Goal: Transaction & Acquisition: Purchase product/service

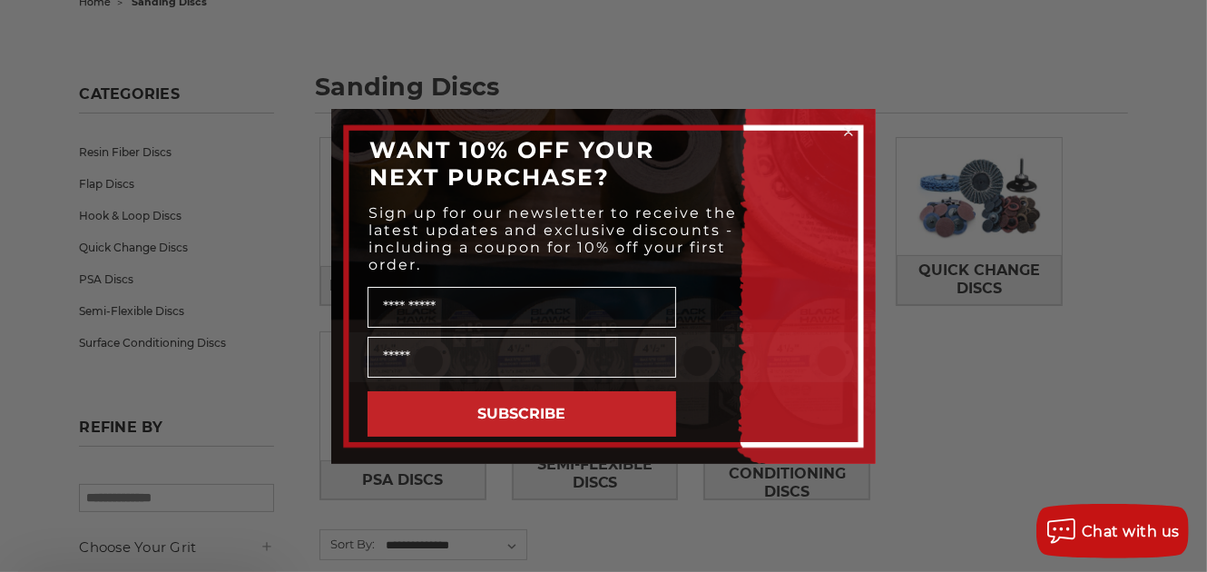
scroll to position [231, 0]
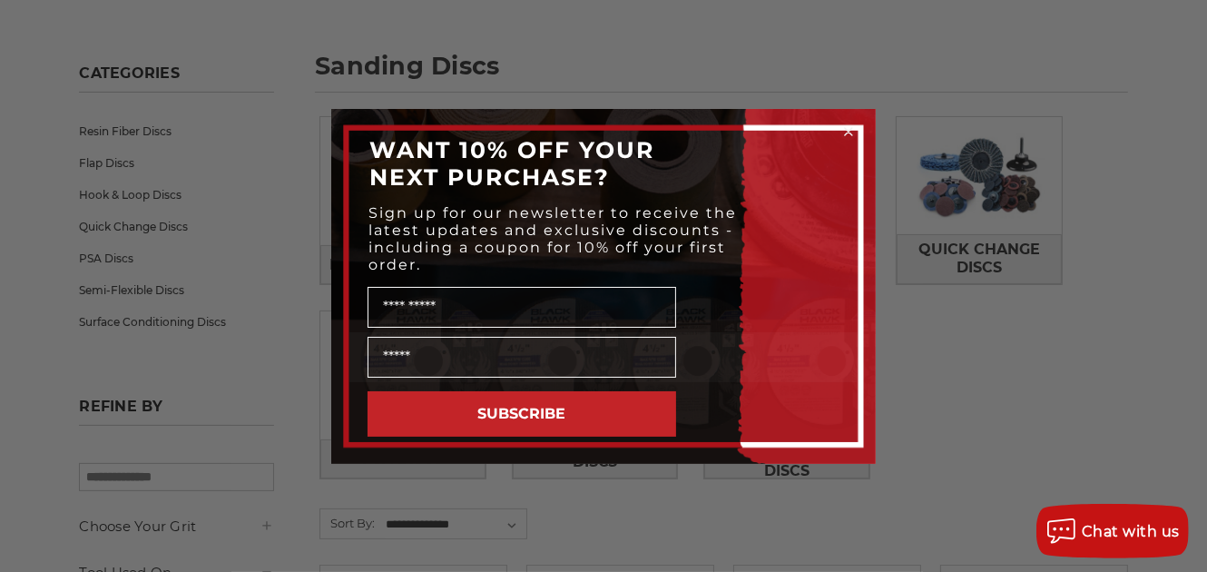
click at [847, 130] on icon "Close dialog" at bounding box center [848, 131] width 7 height 7
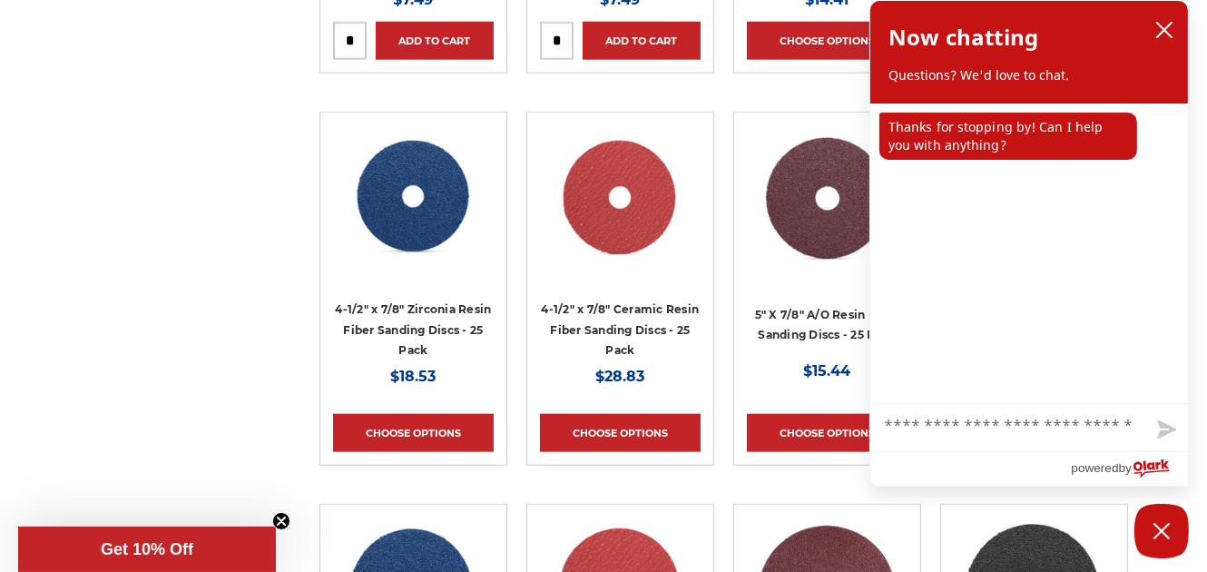
scroll to position [1873, 0]
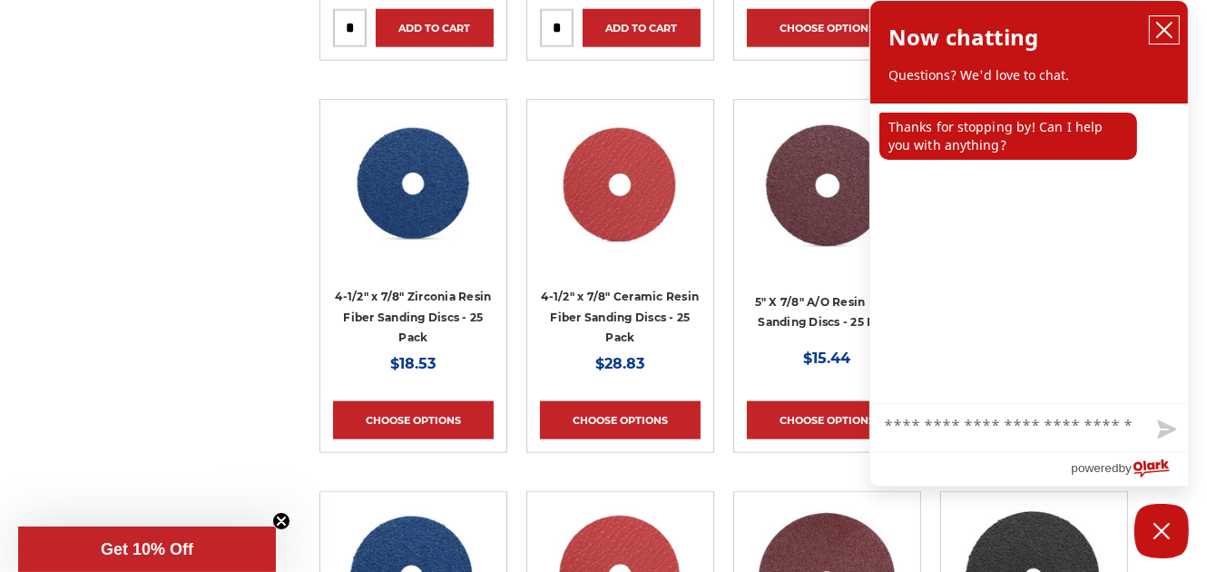
click at [1168, 29] on icon "close chatbox" at bounding box center [1164, 30] width 18 height 18
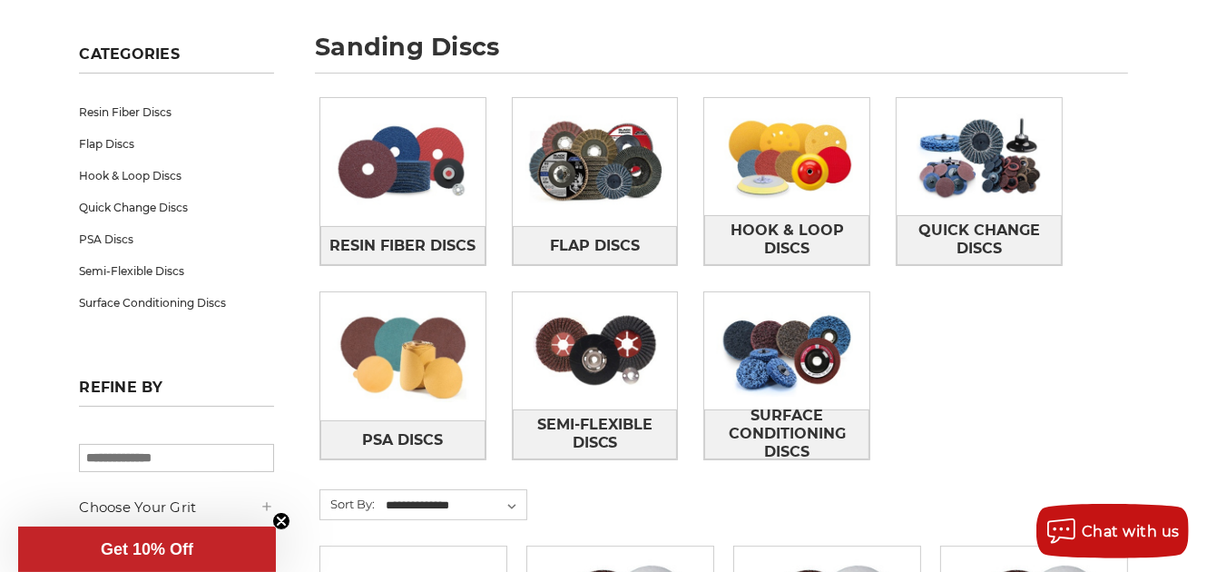
scroll to position [251, 0]
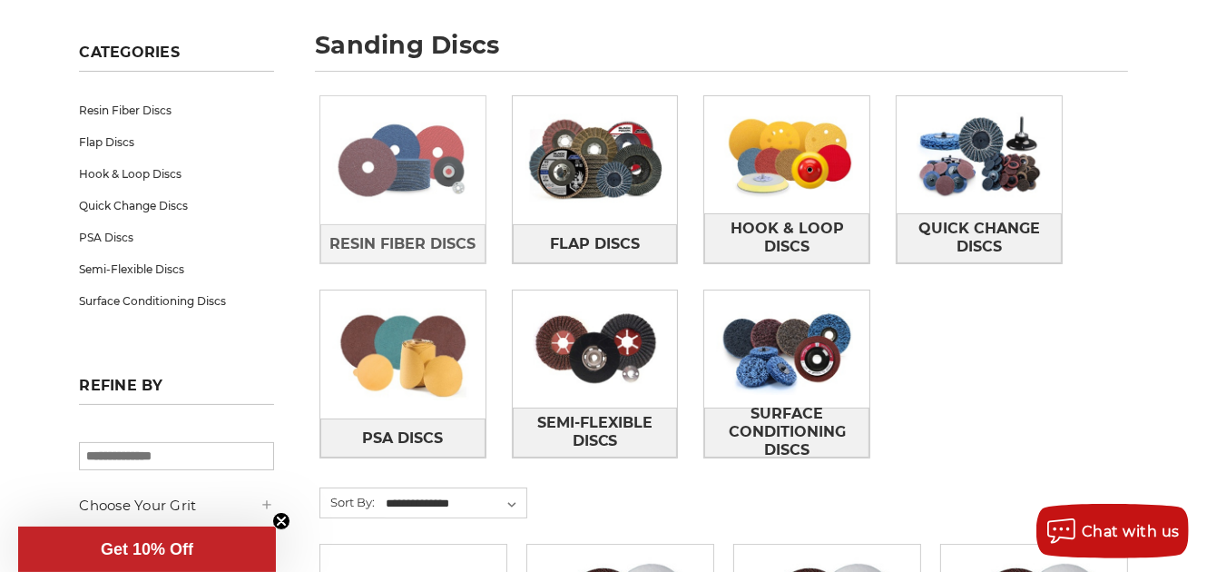
click at [419, 220] on link at bounding box center [402, 160] width 165 height 128
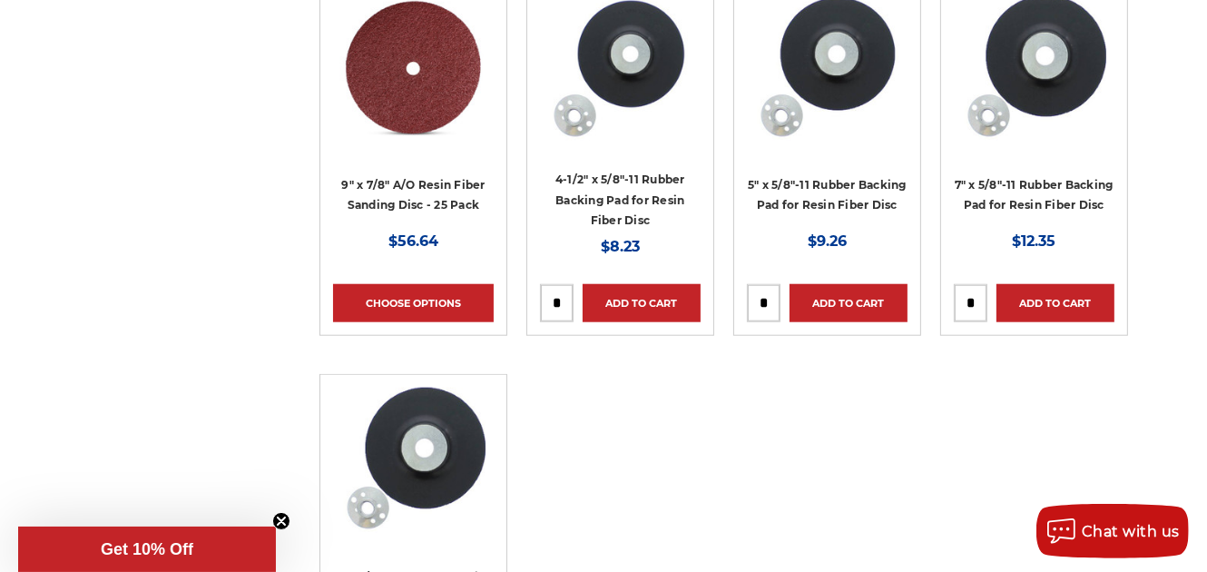
scroll to position [1596, 0]
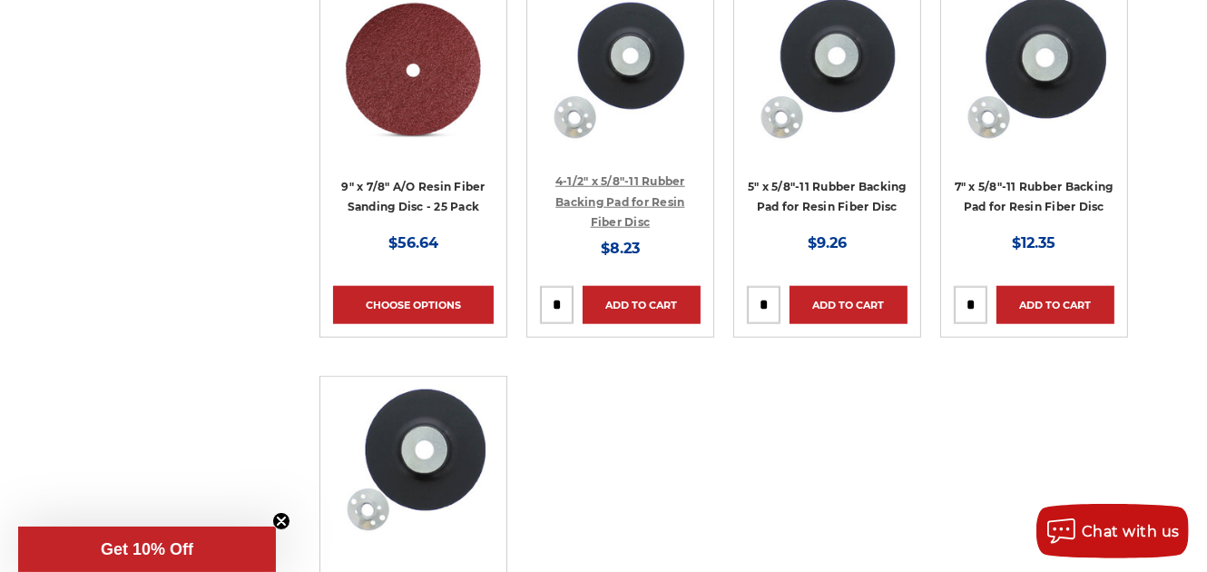
click at [664, 229] on link "4-1/2" x 5/8"-11 Rubber Backing Pad for Resin Fiber Disc" at bounding box center [621, 201] width 130 height 54
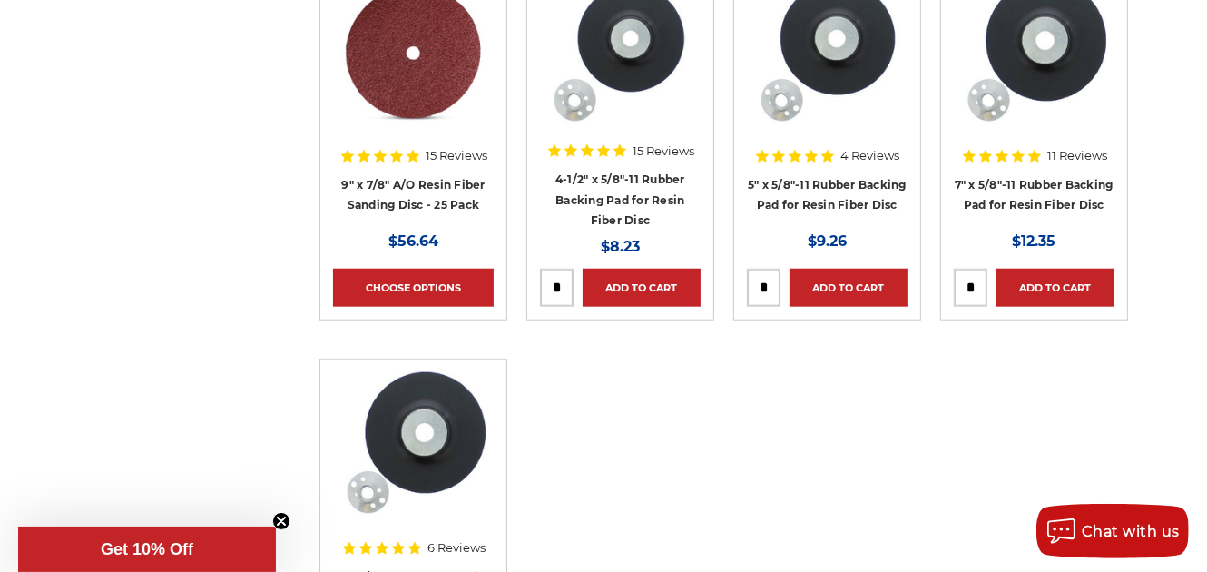
scroll to position [1614, 0]
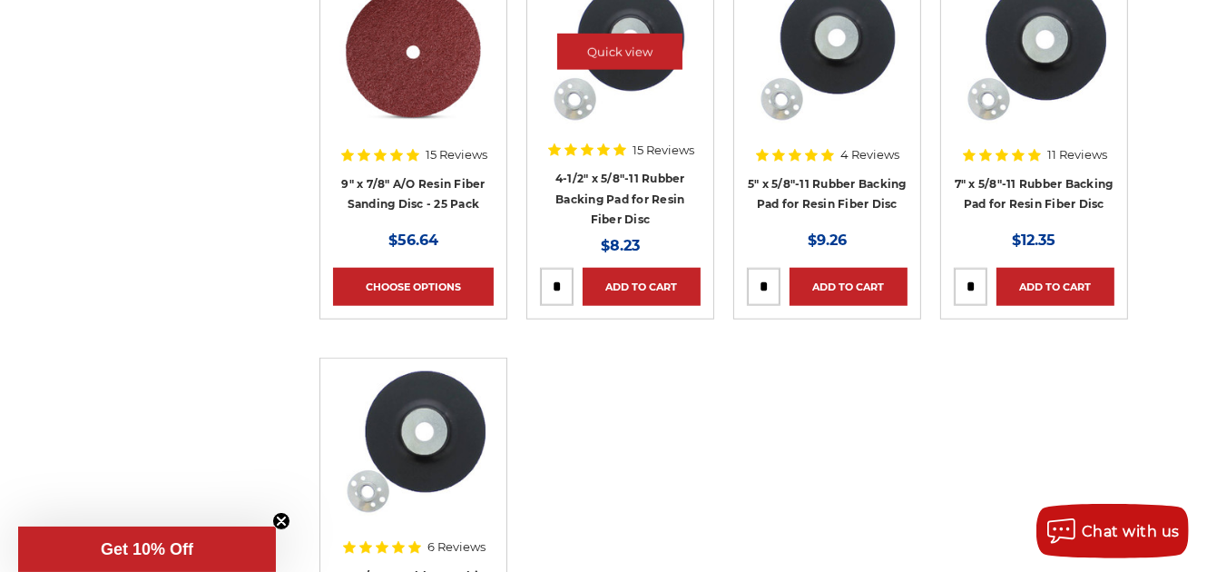
click at [650, 140] on div at bounding box center [620, 59] width 161 height 161
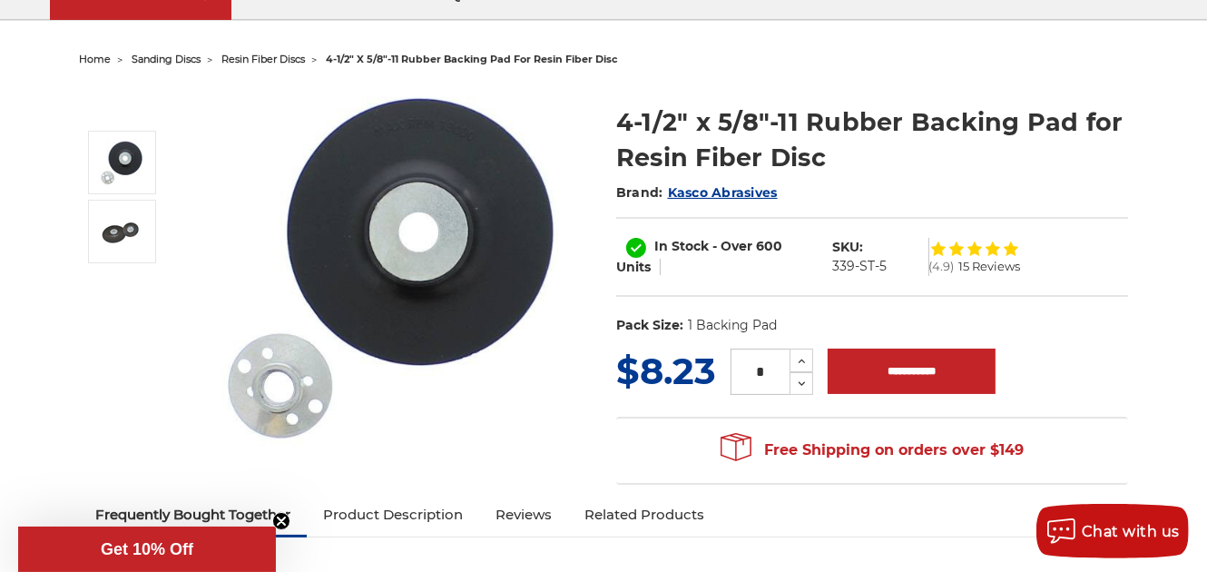
scroll to position [147, 0]
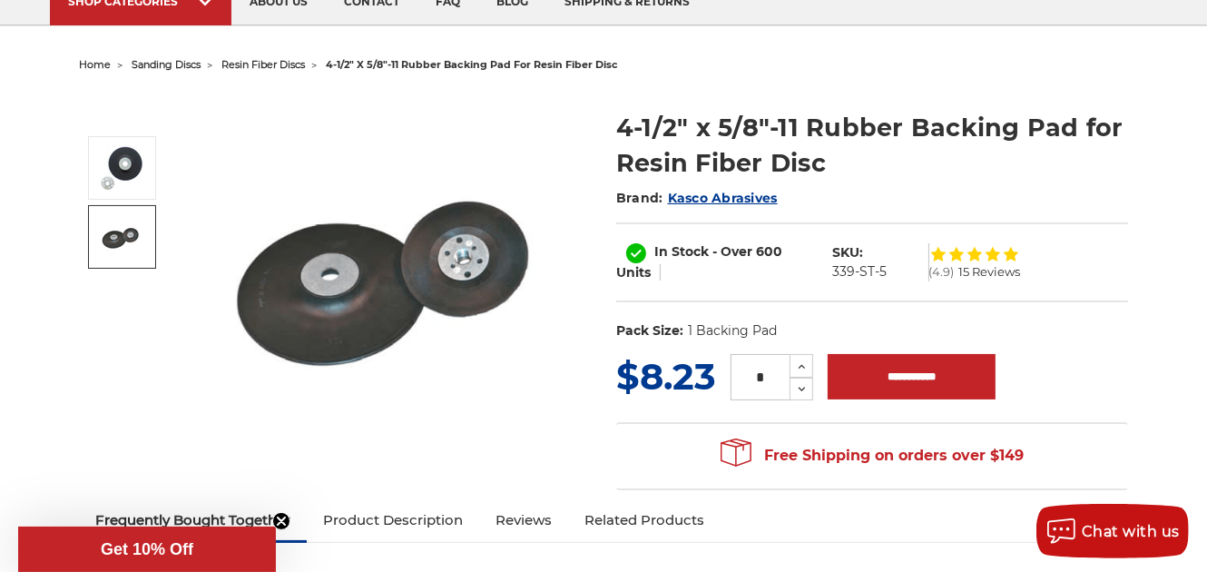
click at [129, 264] on link at bounding box center [122, 237] width 68 height 64
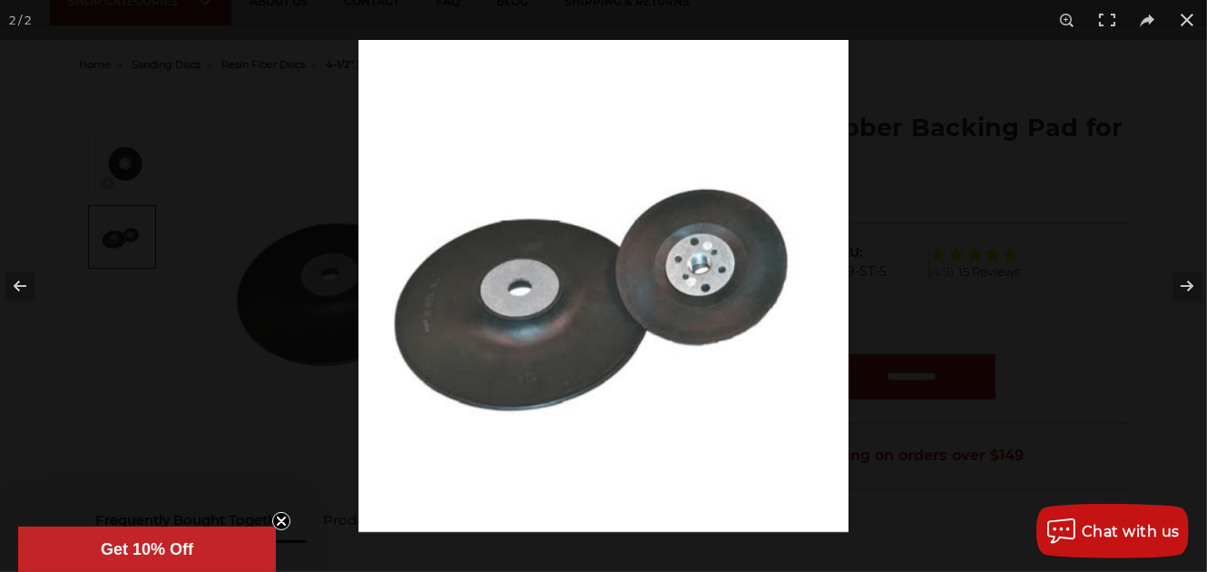
click at [721, 336] on img at bounding box center [604, 286] width 490 height 492
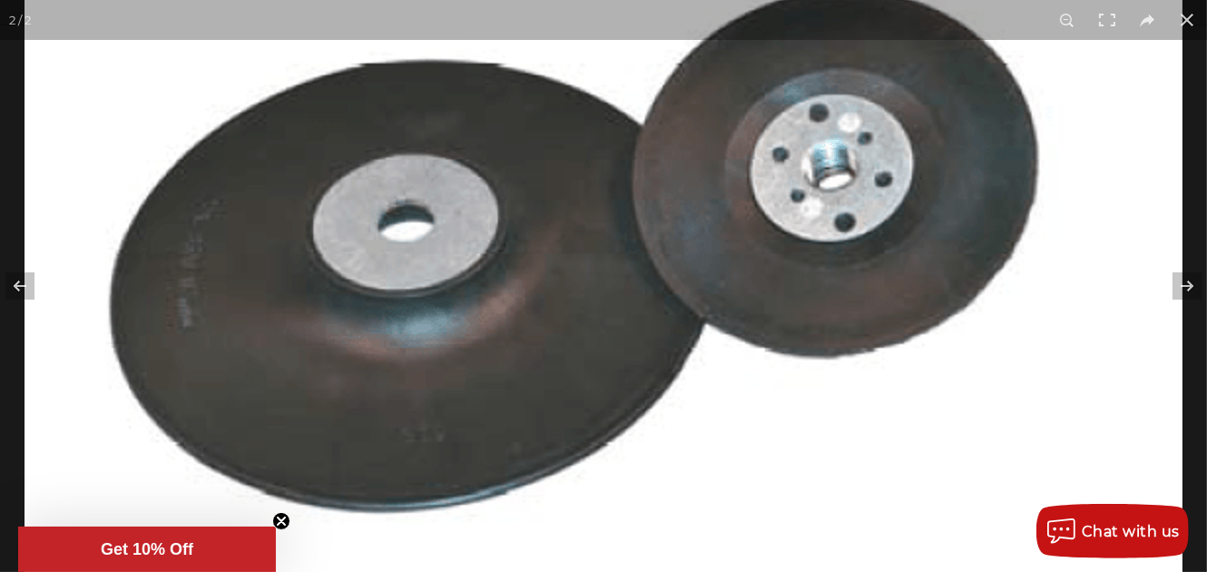
click at [721, 336] on img at bounding box center [604, 218] width 1158 height 1162
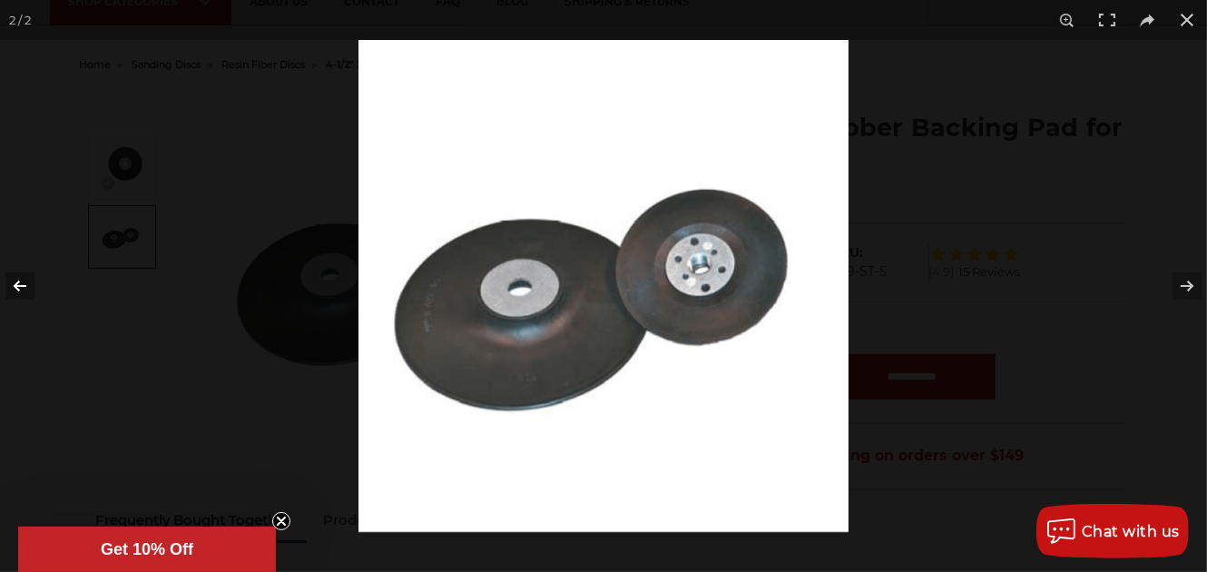
click at [22, 288] on button at bounding box center [32, 286] width 64 height 91
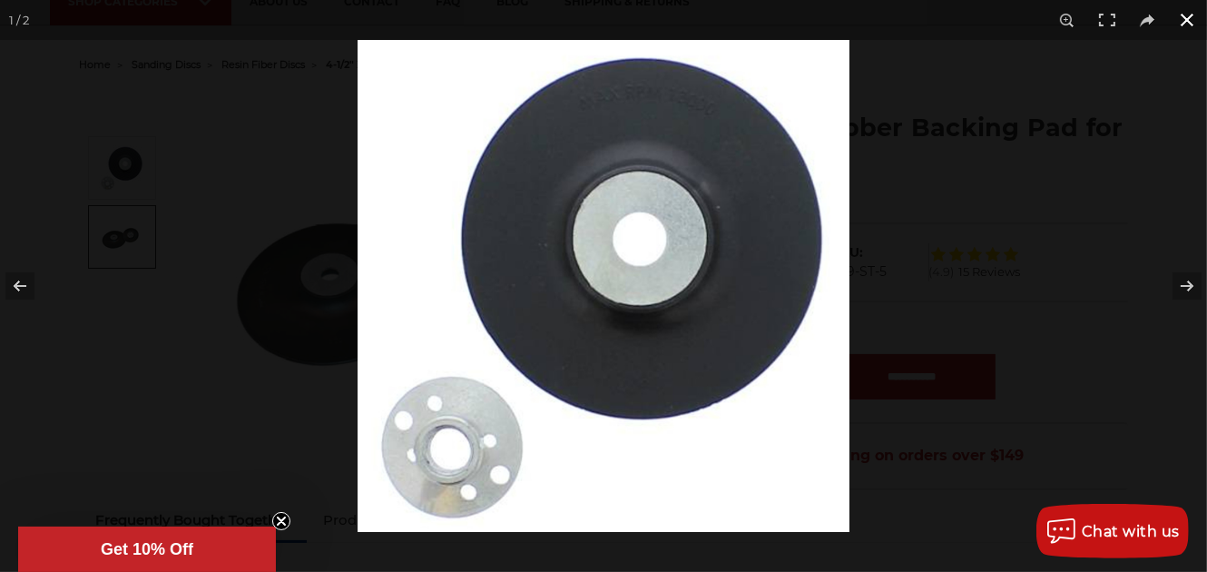
click at [169, 388] on div at bounding box center [603, 286] width 1207 height 572
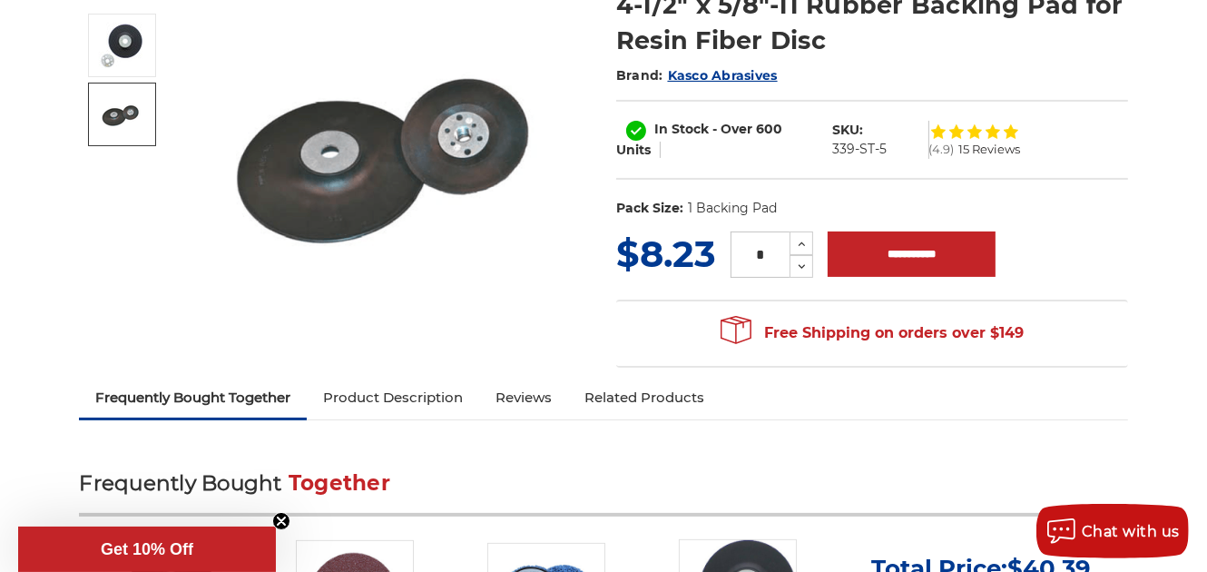
scroll to position [276, 0]
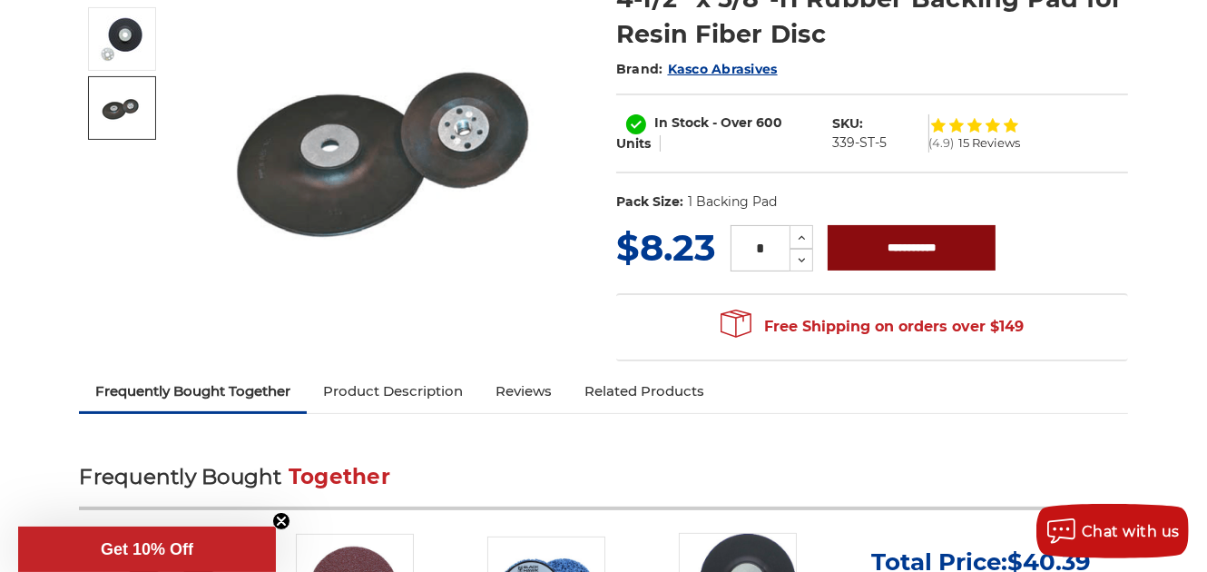
click at [896, 259] on input "**********" at bounding box center [912, 247] width 168 height 45
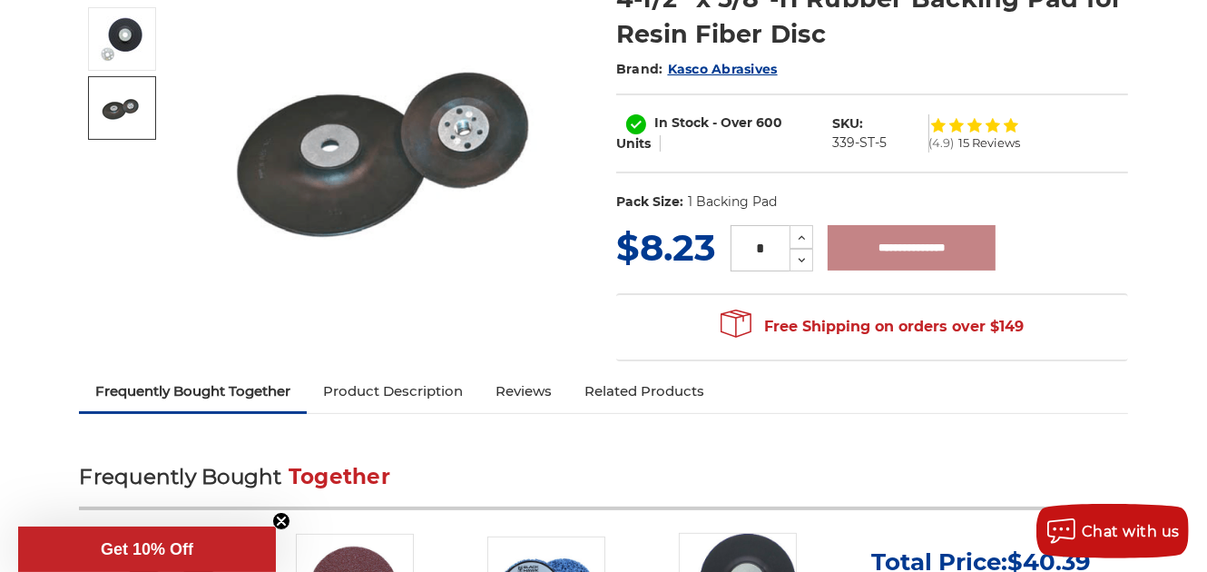
type input "**********"
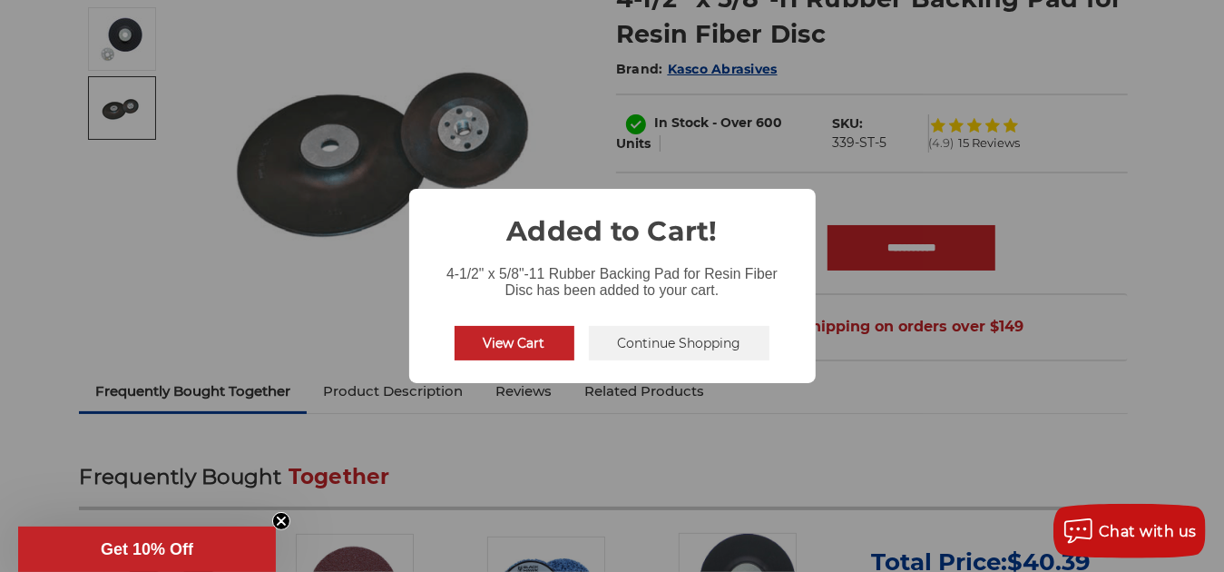
click at [542, 349] on button "View Cart" at bounding box center [515, 343] width 120 height 34
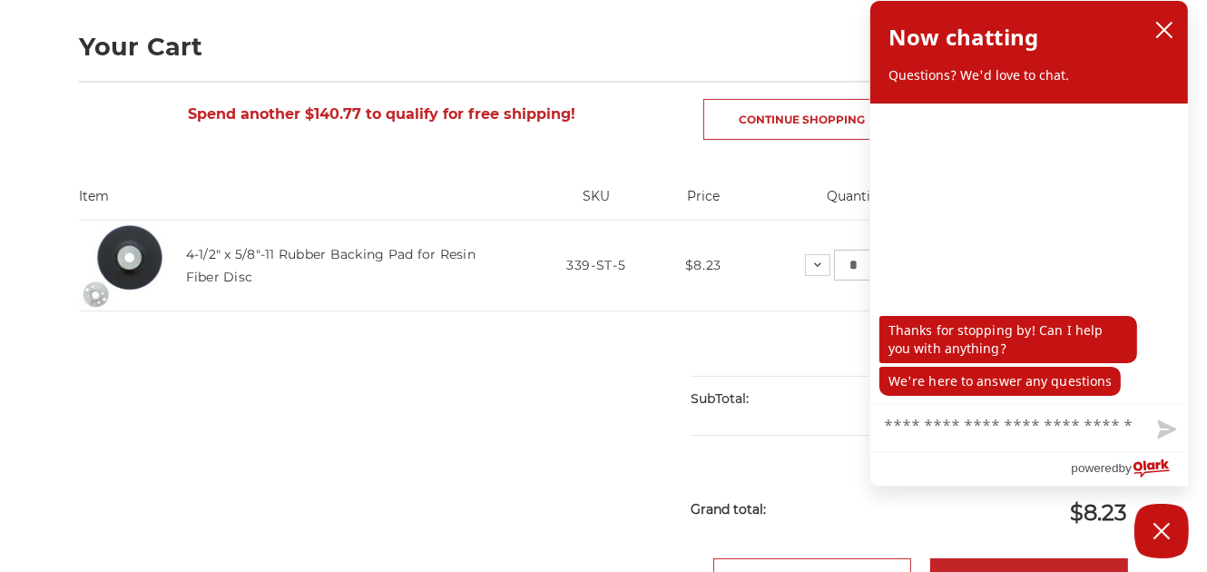
scroll to position [259, 0]
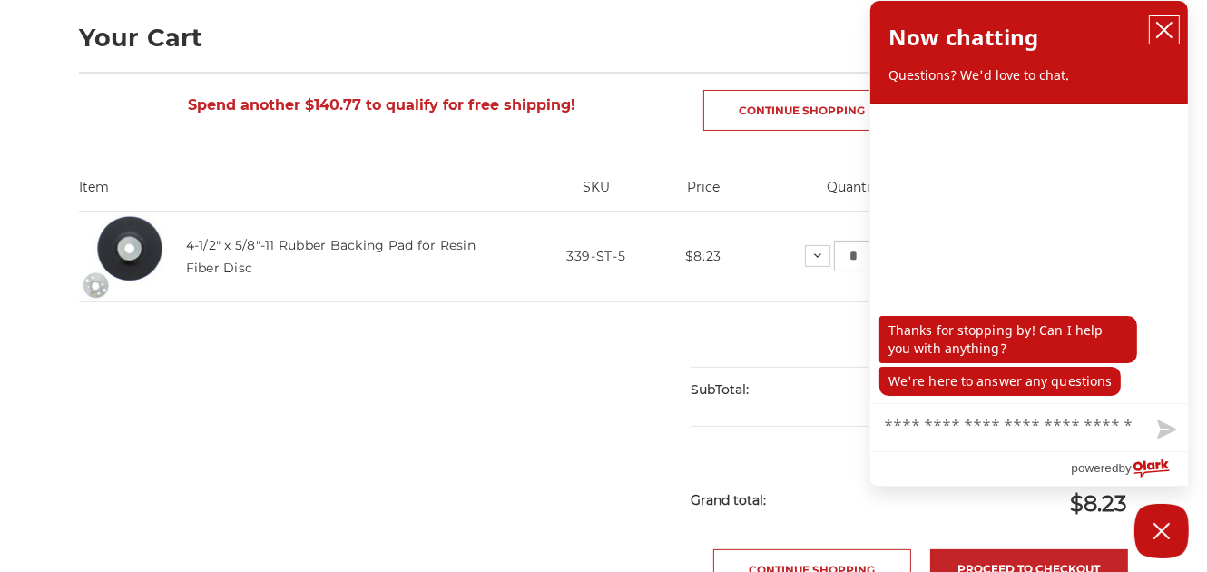
click at [1157, 25] on icon "close chatbox" at bounding box center [1164, 30] width 18 height 18
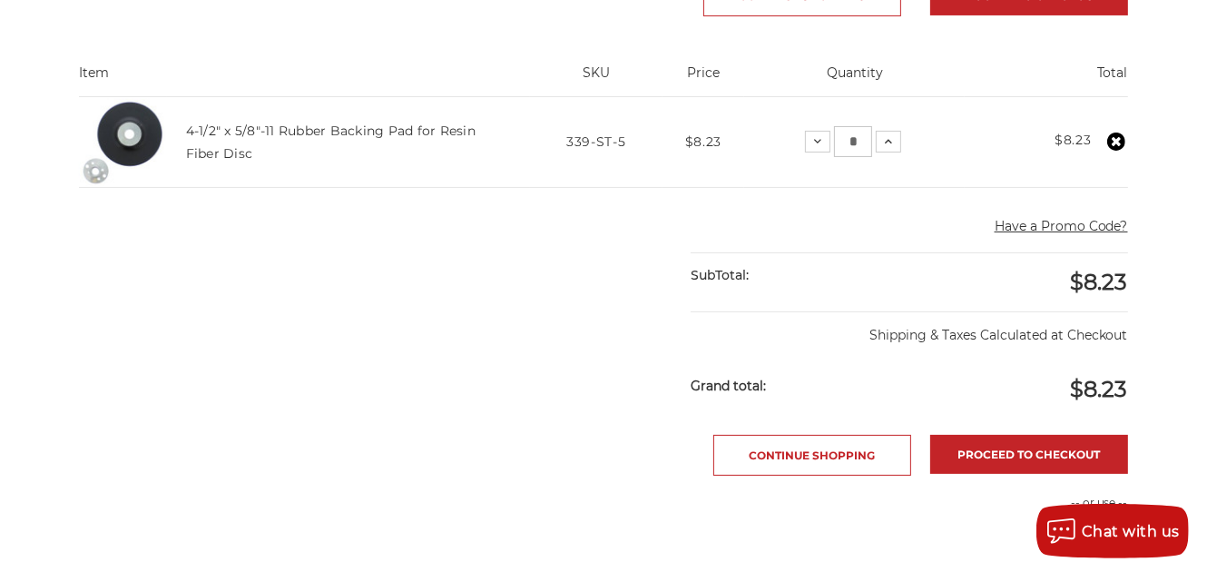
scroll to position [386, 0]
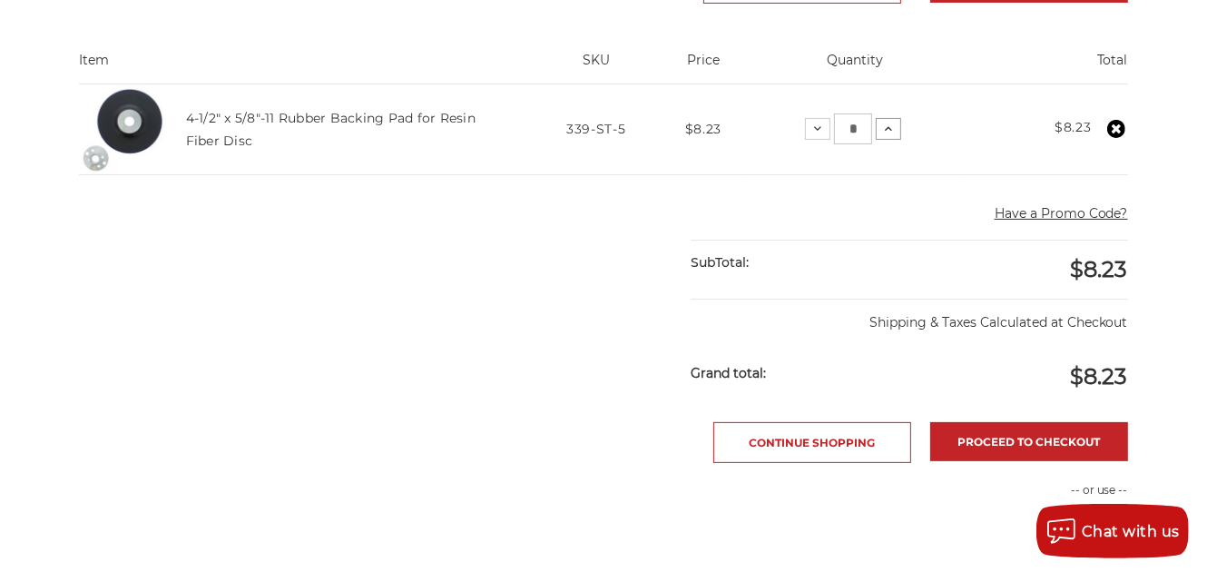
click at [887, 130] on icon at bounding box center [888, 129] width 15 height 15
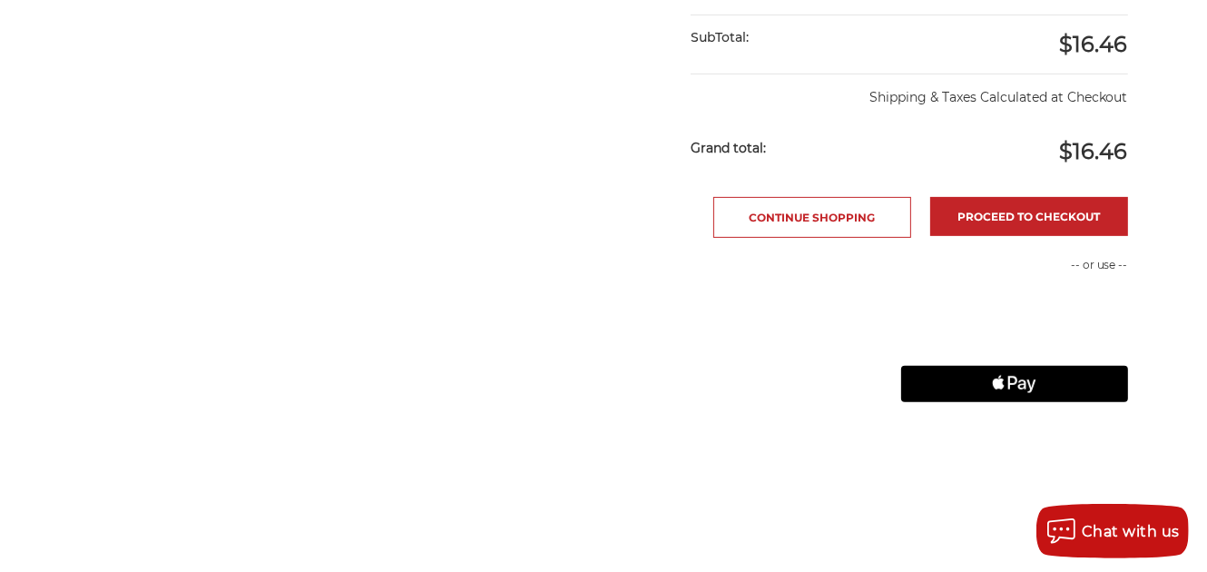
scroll to position [616, 0]
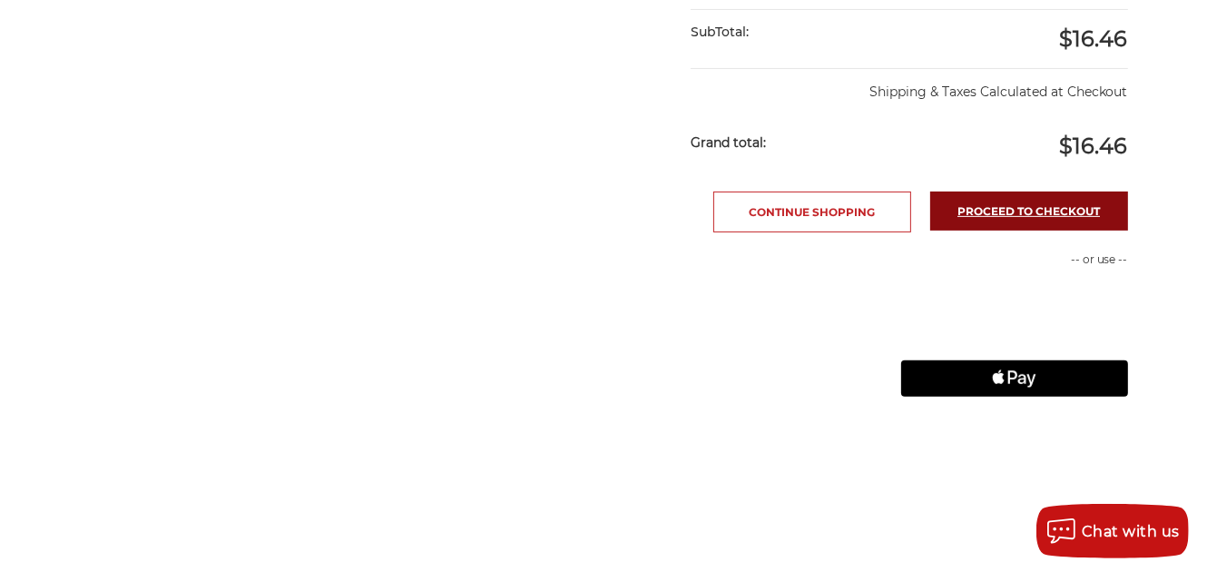
click at [976, 211] on link "Proceed to checkout" at bounding box center [1029, 211] width 198 height 39
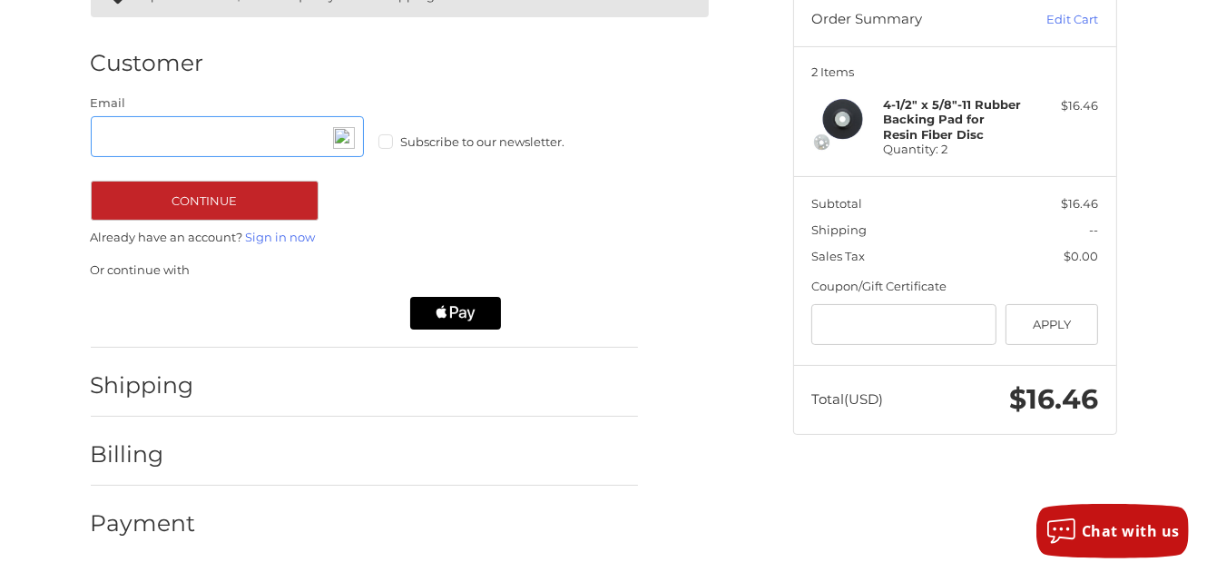
scroll to position [190, 0]
drag, startPoint x: 159, startPoint y: 365, endPoint x: 157, endPoint y: 385, distance: 20.1
click at [157, 385] on div "Shipping" at bounding box center [364, 385] width 547 height 62
click at [157, 385] on h2 "Shipping" at bounding box center [144, 385] width 106 height 28
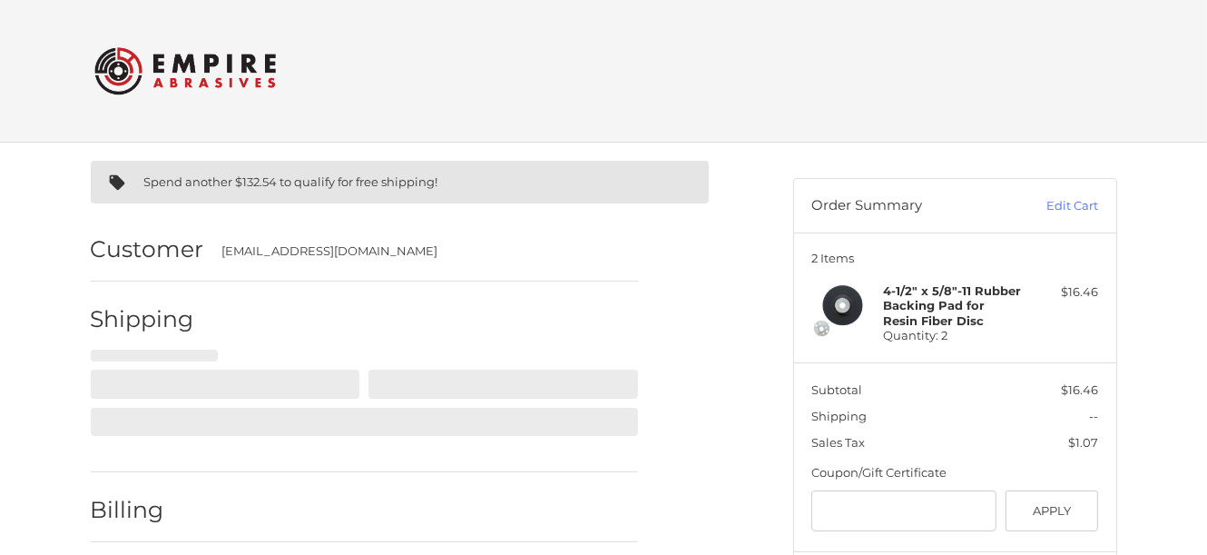
select select "**"
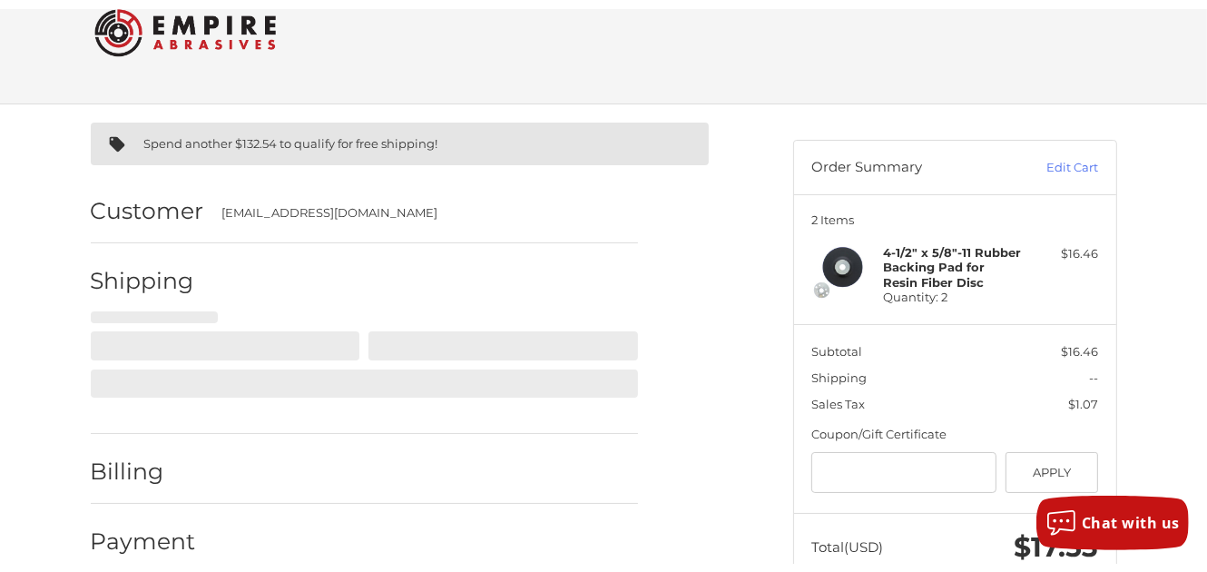
scroll to position [112, 0]
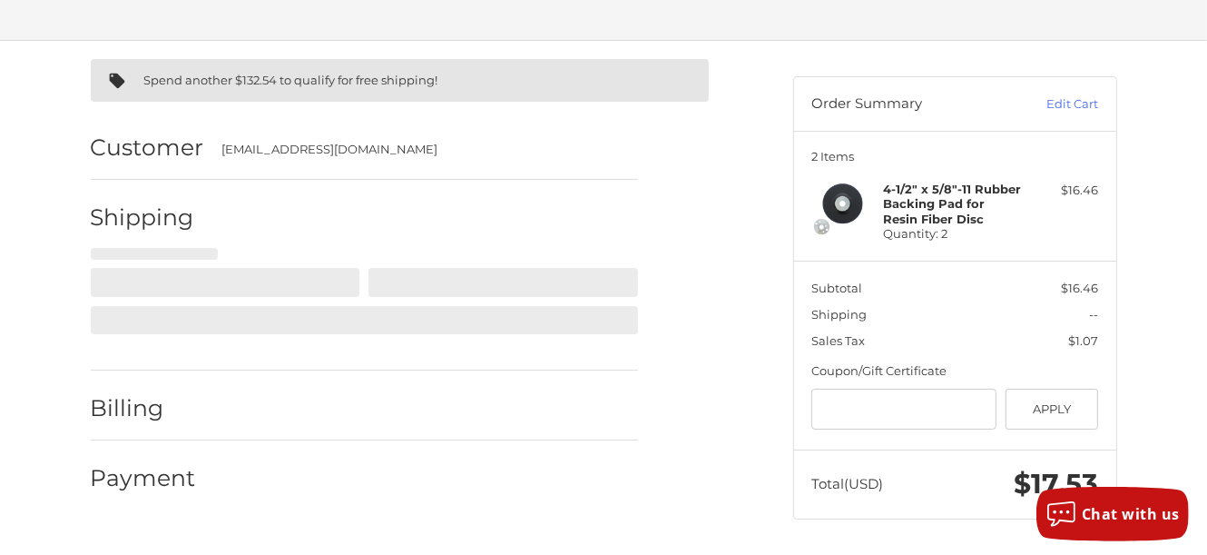
select select "**"
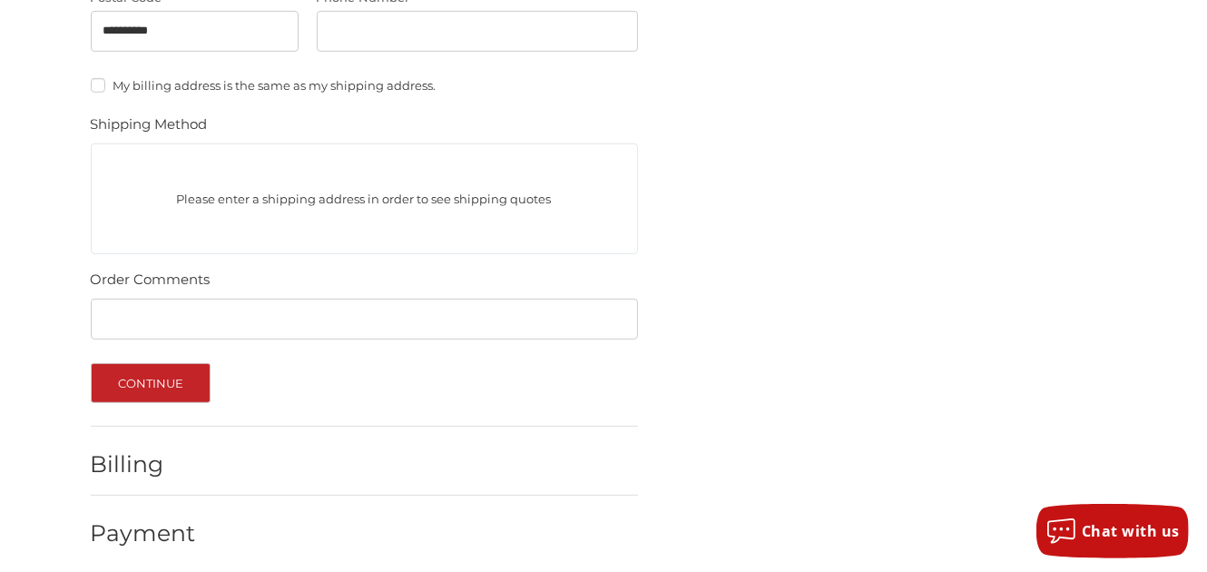
scroll to position [852, 0]
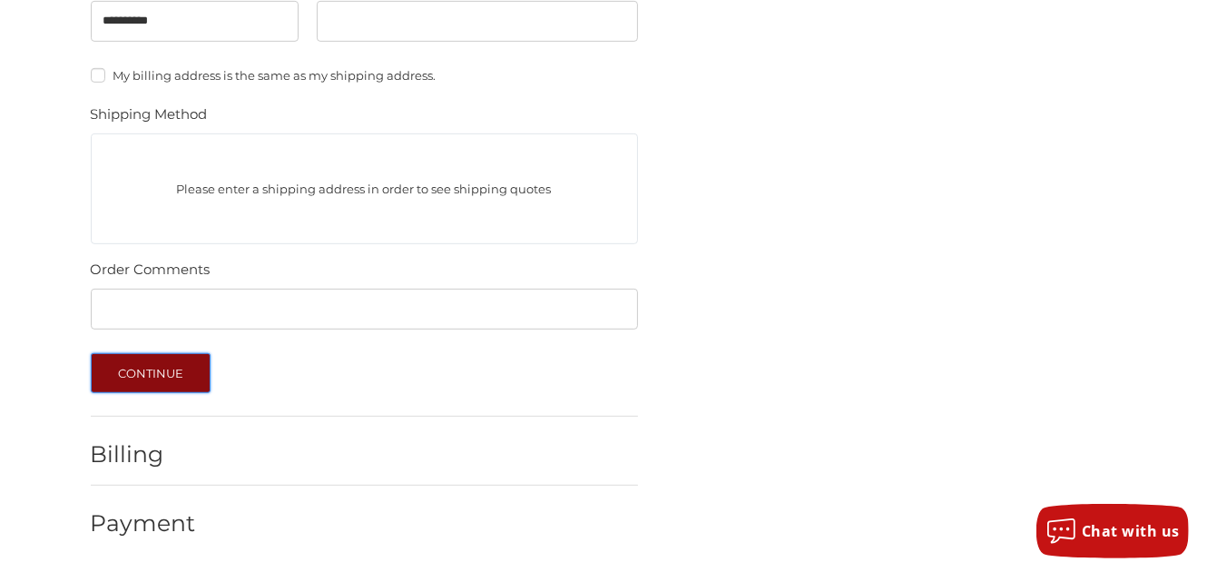
click at [171, 371] on button "Continue" at bounding box center [151, 373] width 121 height 40
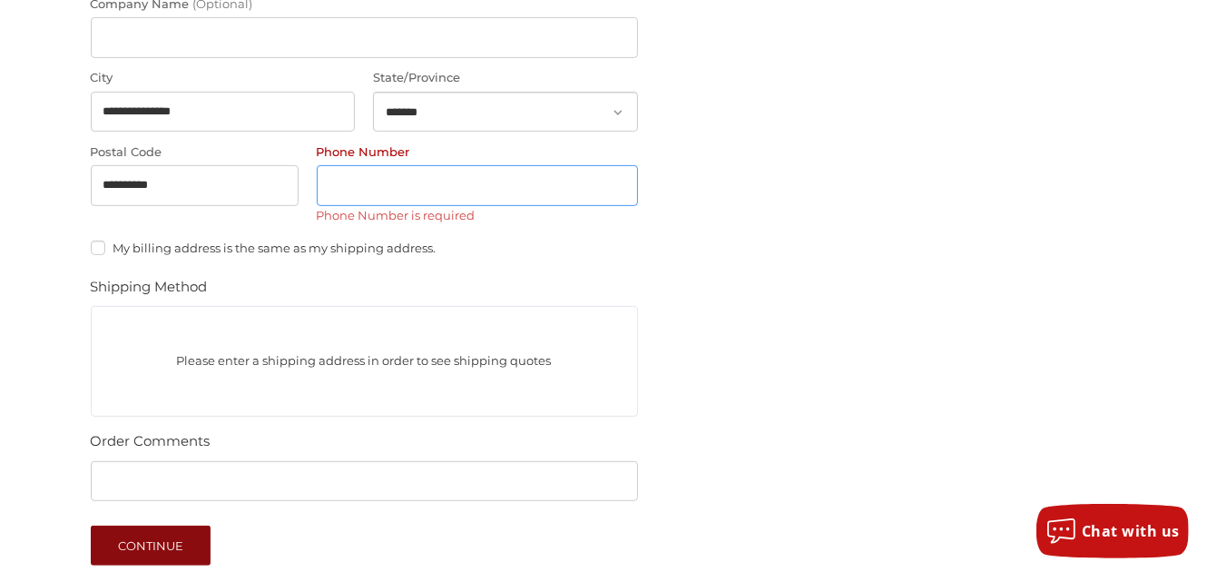
scroll to position [585, 0]
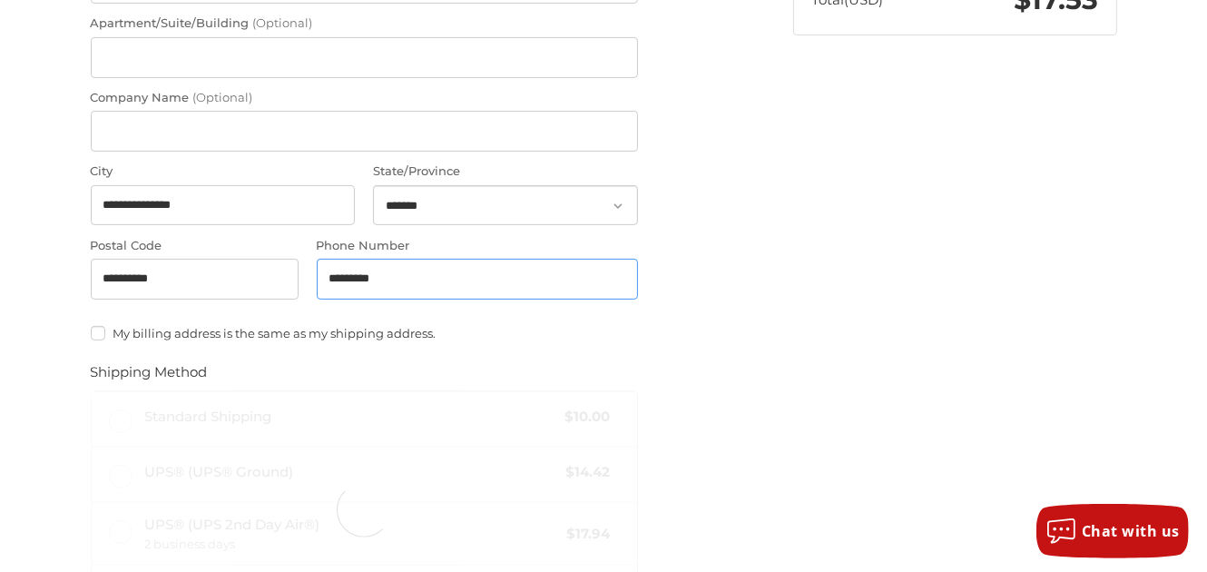
type input "**********"
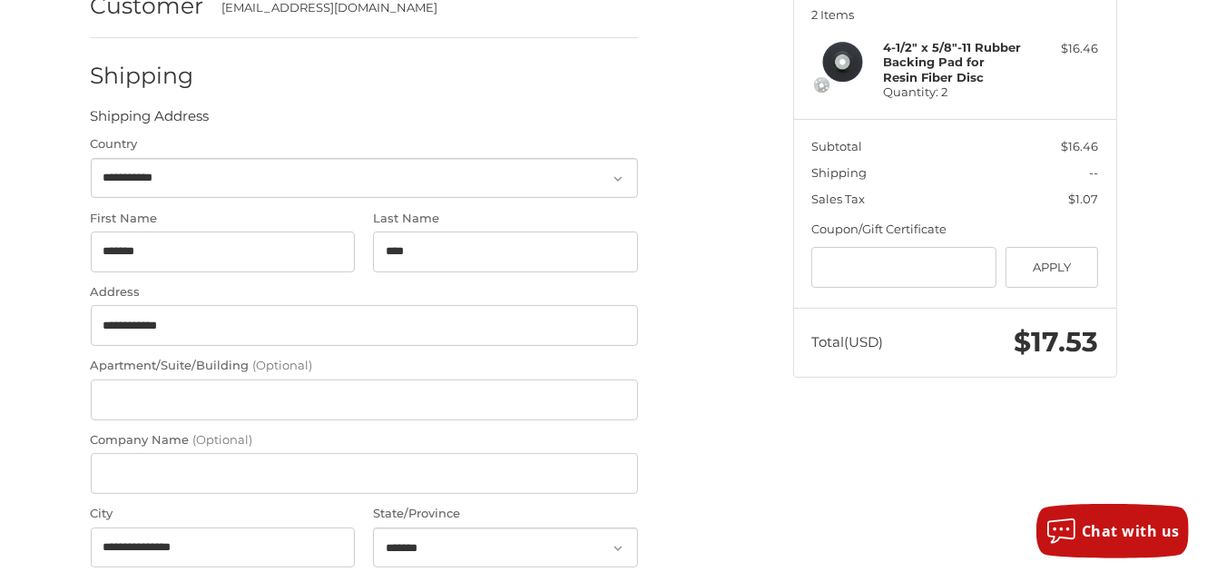
scroll to position [0, 0]
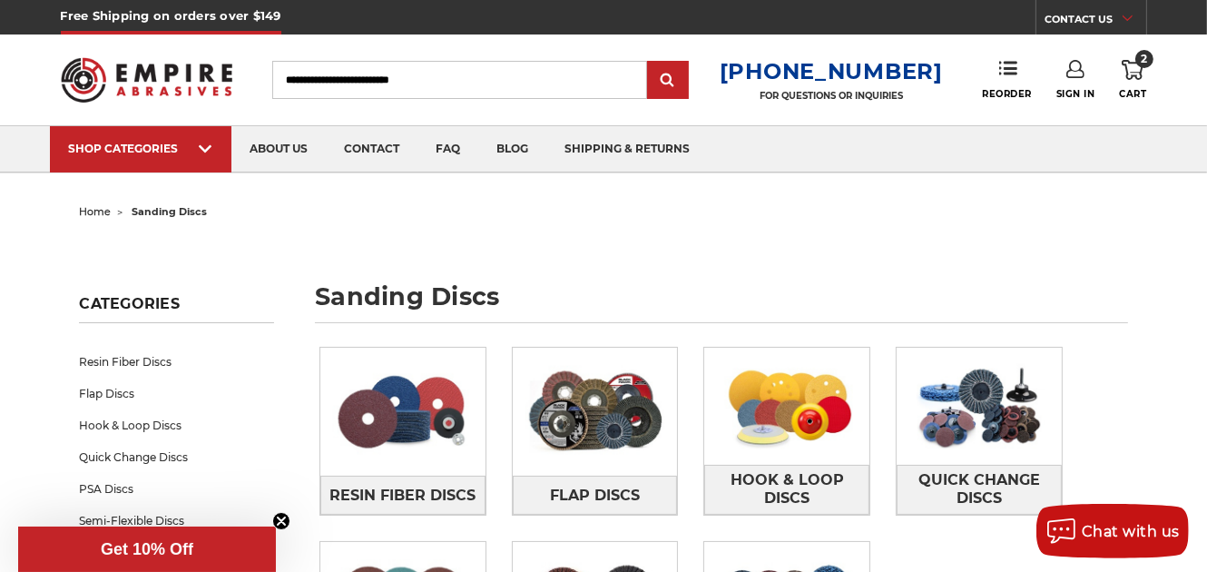
click at [166, 84] on img at bounding box center [147, 79] width 172 height 67
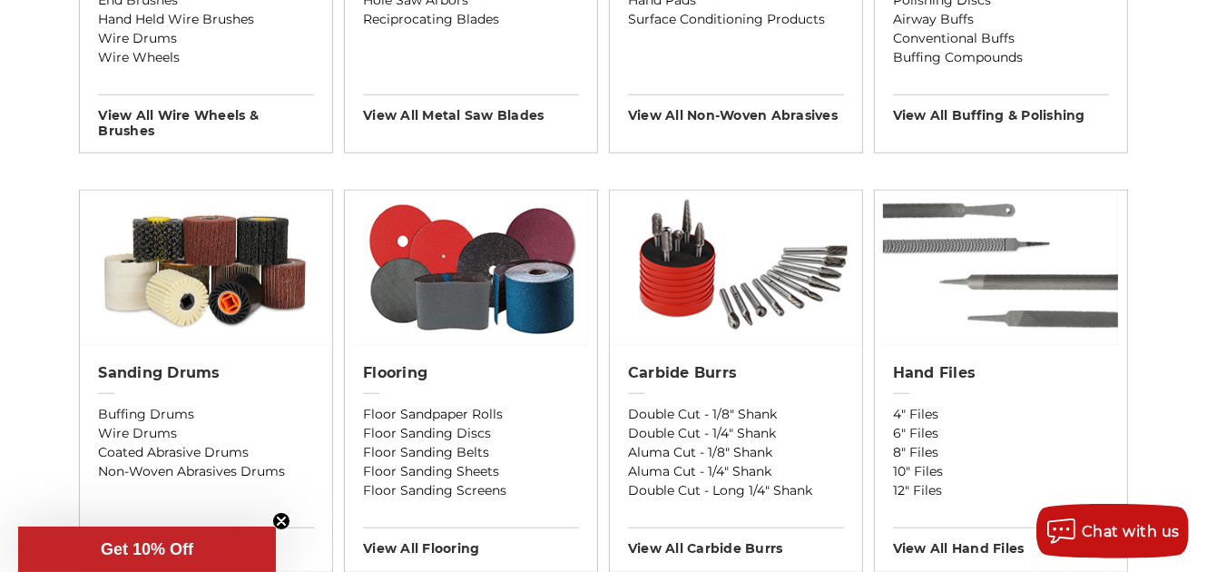
scroll to position [1421, 0]
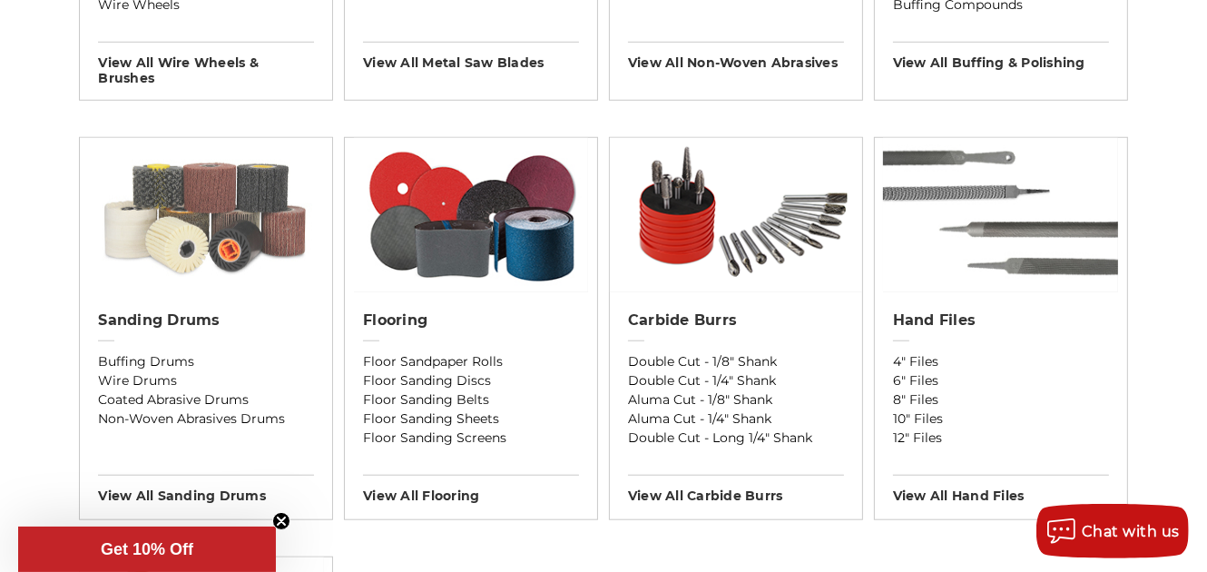
click at [241, 207] on img at bounding box center [206, 215] width 252 height 154
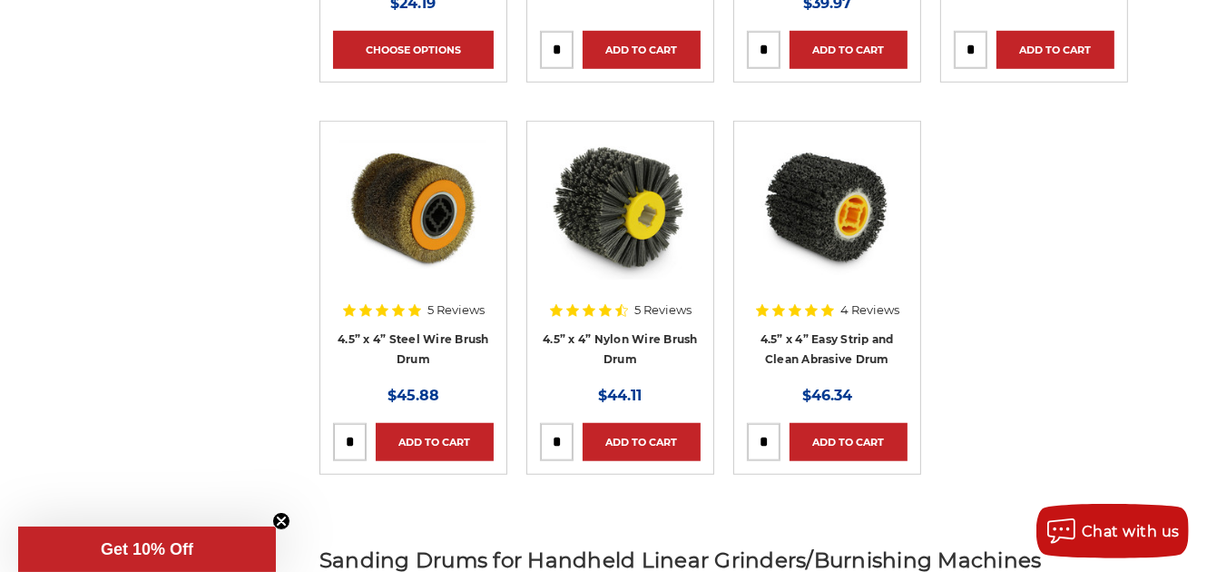
scroll to position [1315, 0]
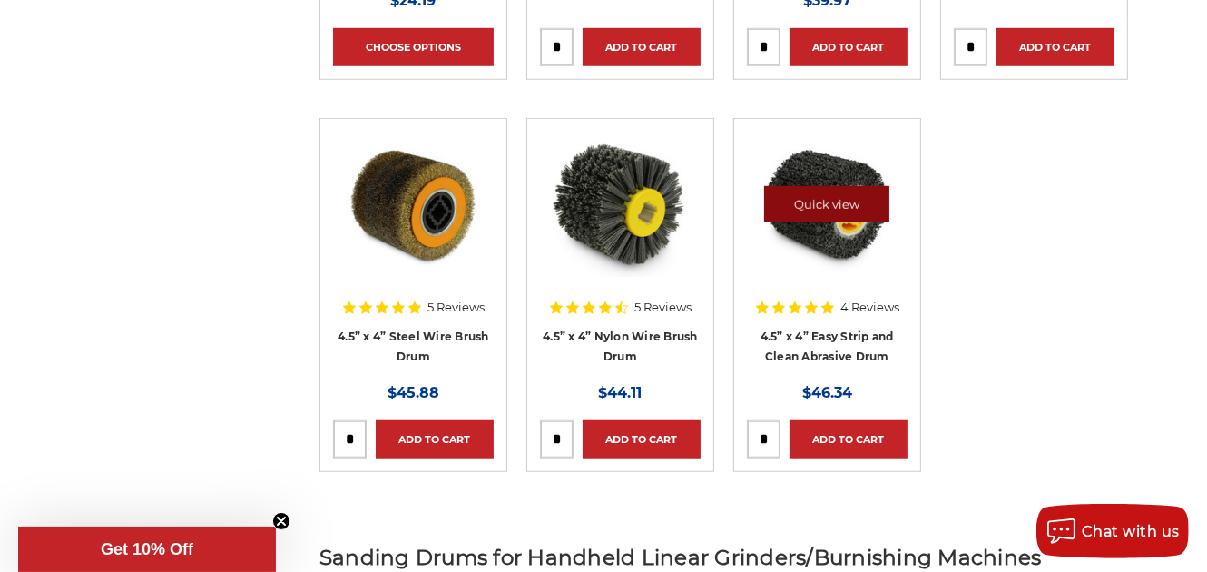
click at [850, 198] on link "Quick view" at bounding box center [826, 204] width 125 height 36
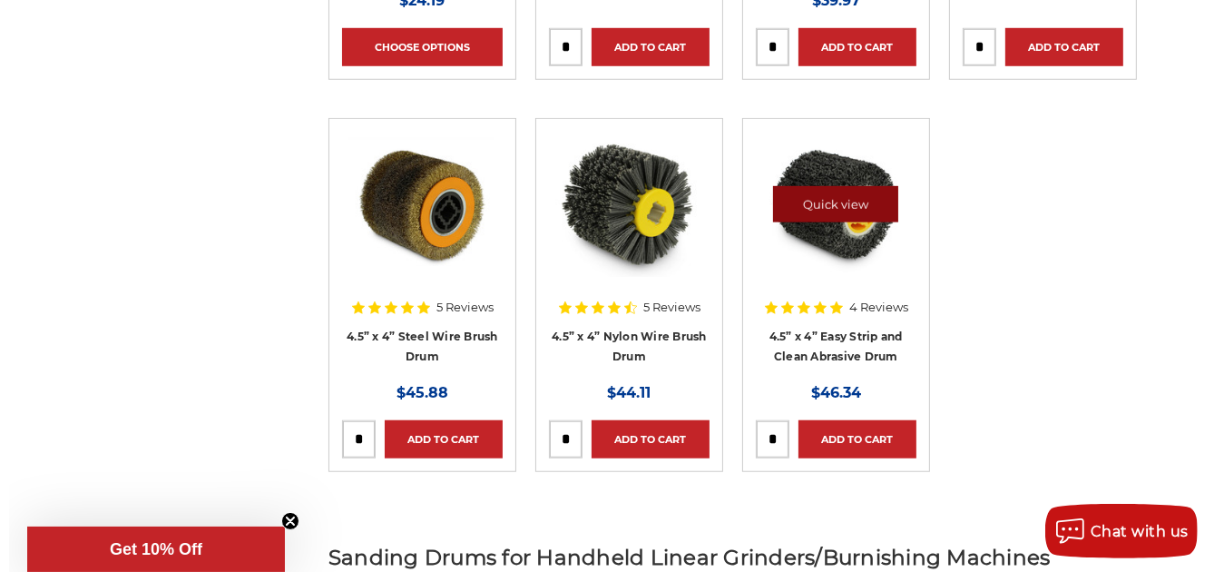
scroll to position [1317, 0]
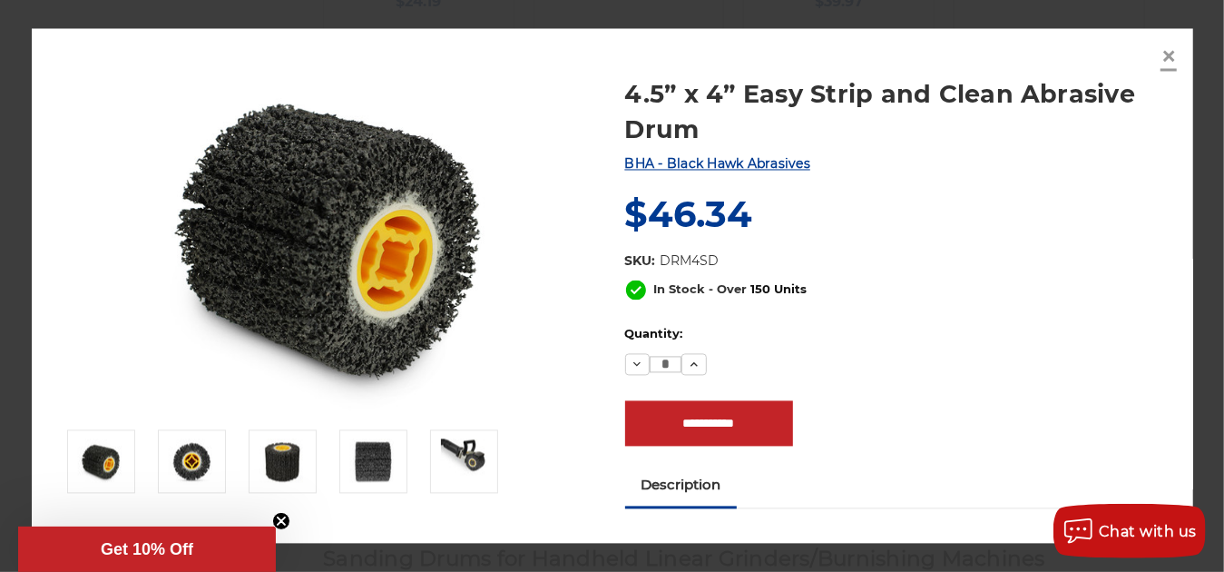
click at [1175, 50] on span "×" at bounding box center [1169, 55] width 16 height 35
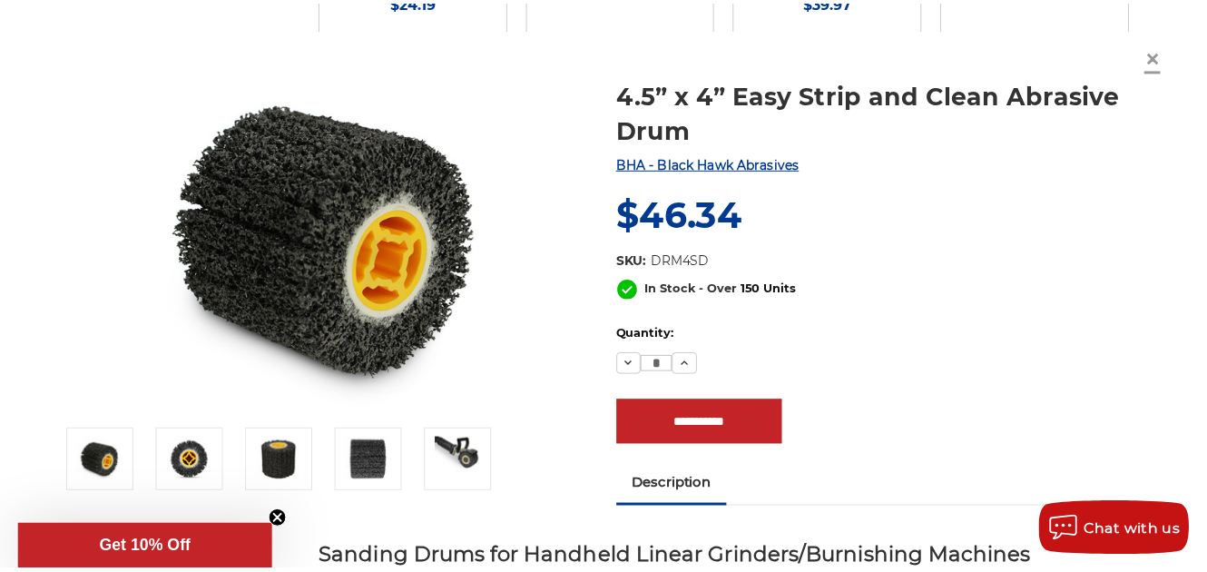
scroll to position [1315, 0]
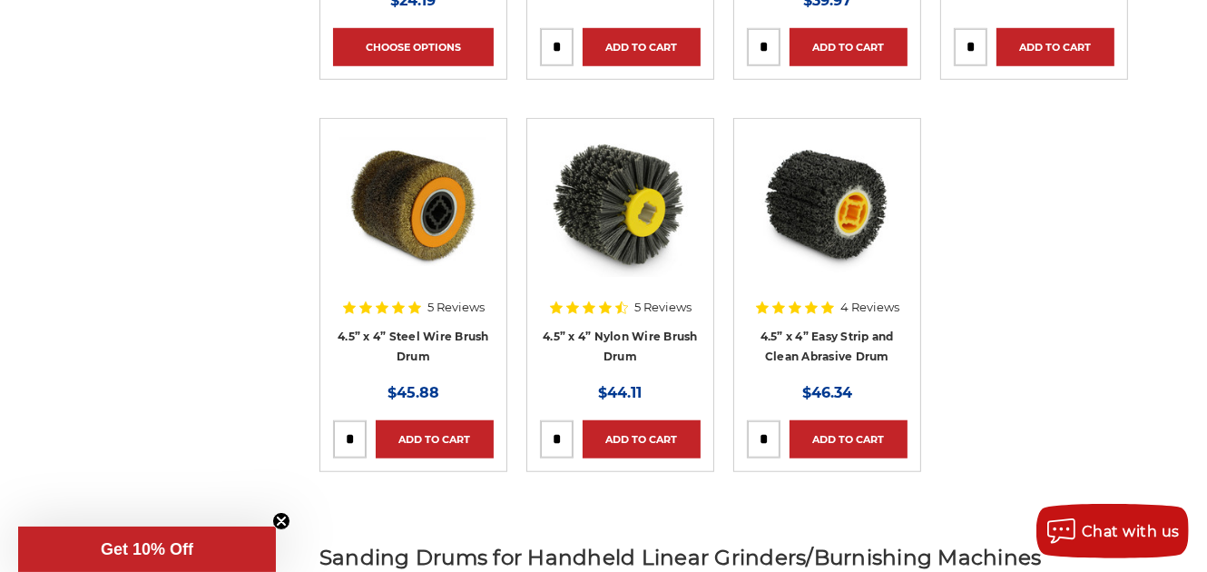
click at [836, 362] on h4 "4.5” x 4” Easy Strip and Clean Abrasive Drum" at bounding box center [827, 351] width 161 height 51
click at [833, 348] on link "4.5” x 4” Easy Strip and Clean Abrasive Drum" at bounding box center [827, 346] width 133 height 34
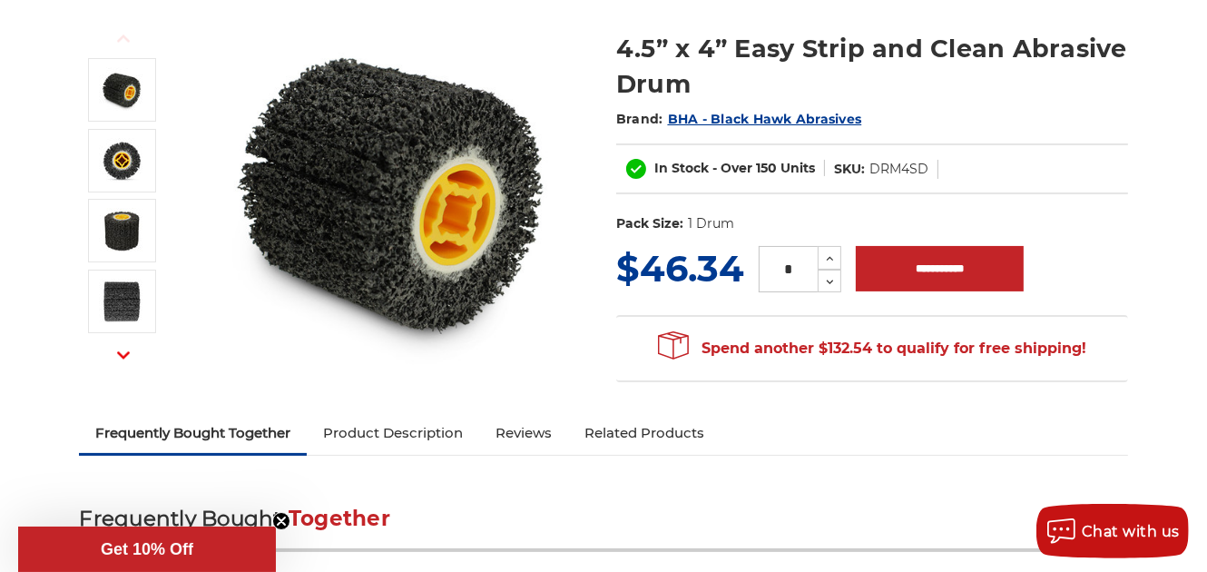
scroll to position [229, 0]
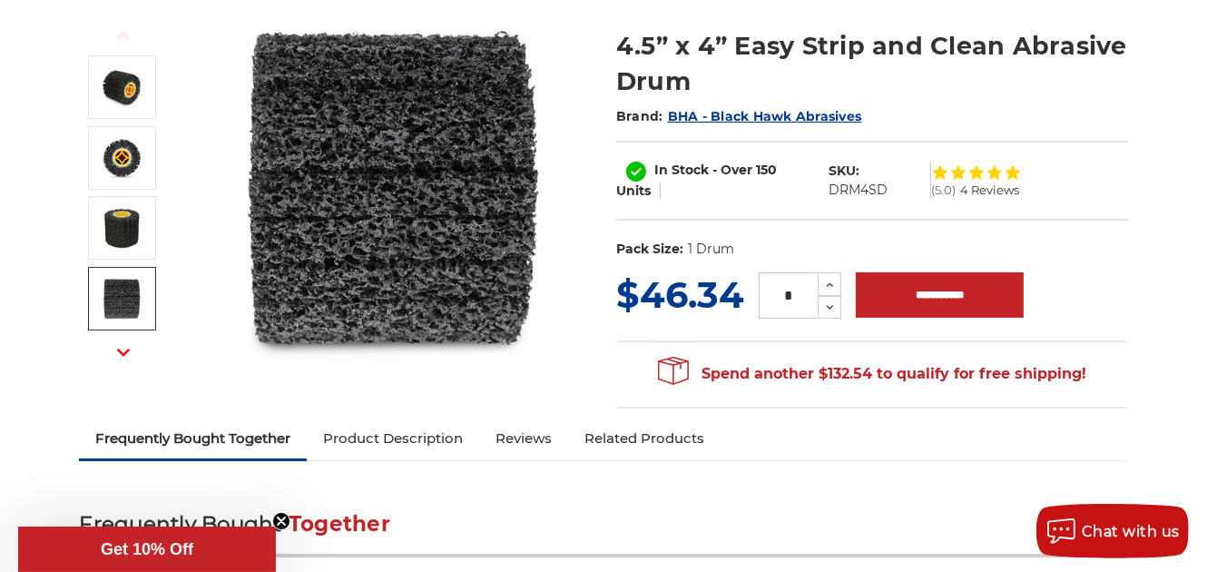
click at [130, 339] on button "Next" at bounding box center [124, 352] width 44 height 39
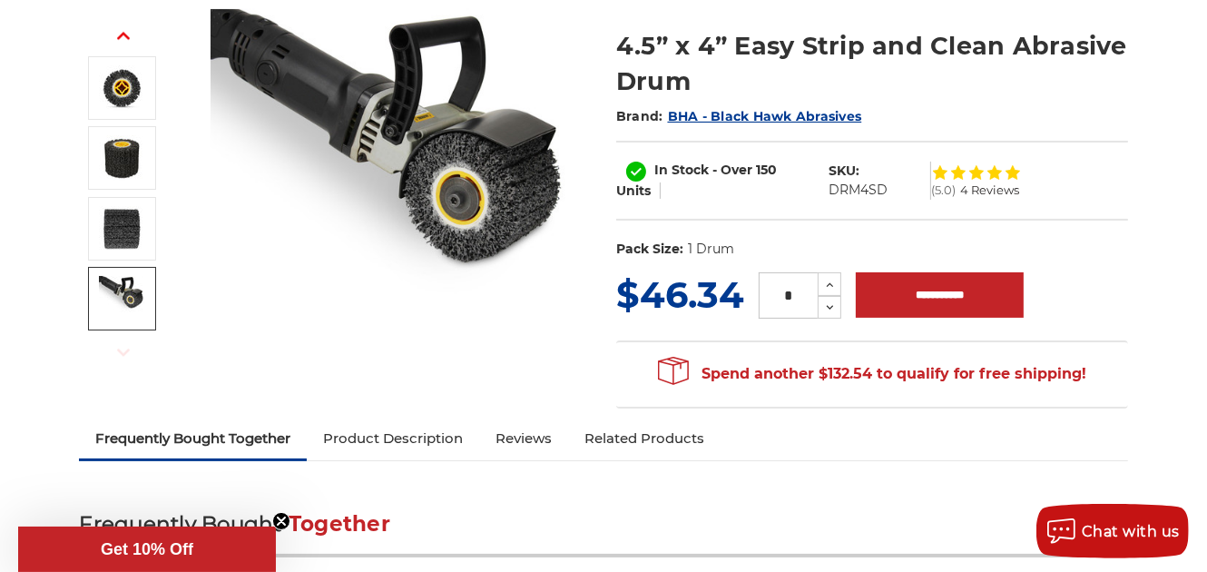
click at [122, 270] on link at bounding box center [122, 299] width 68 height 64
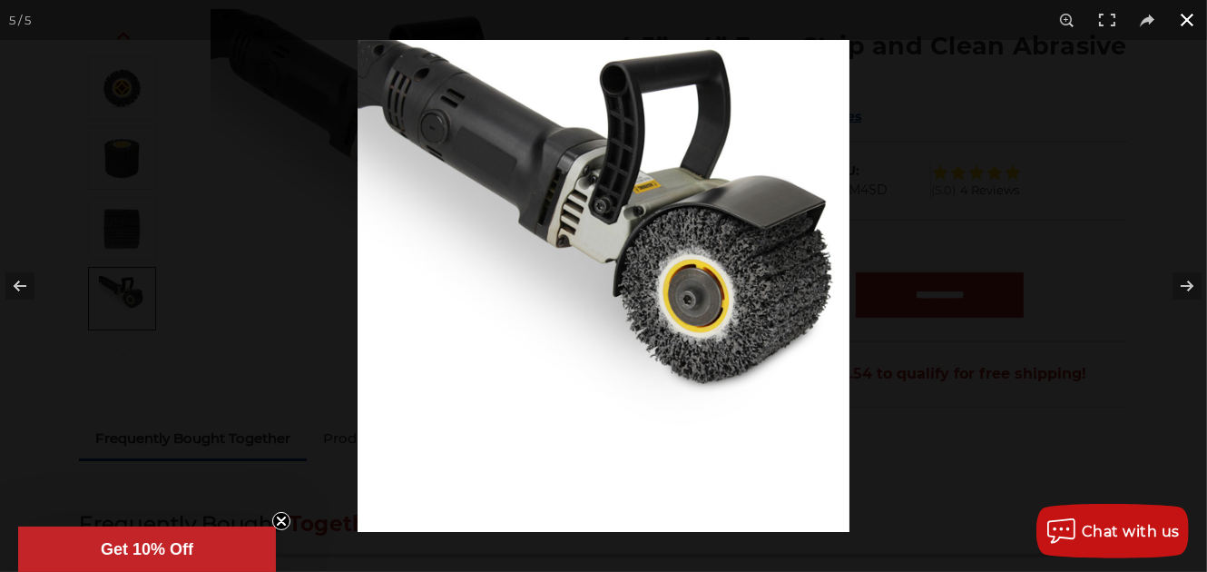
click at [1184, 22] on button at bounding box center [1187, 20] width 40 height 40
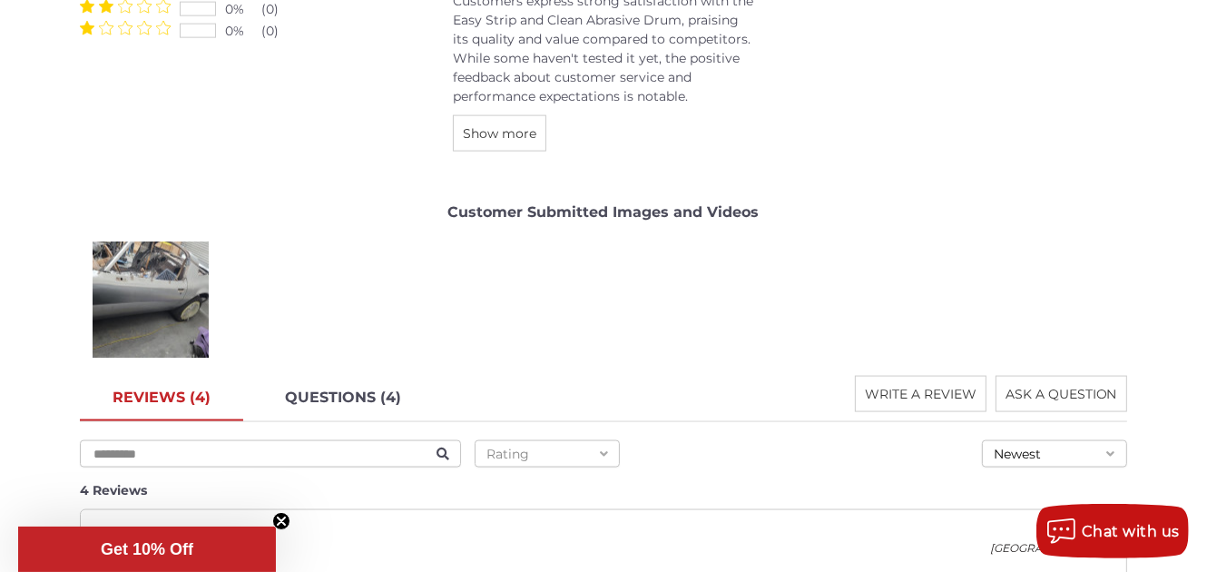
scroll to position [2393, 0]
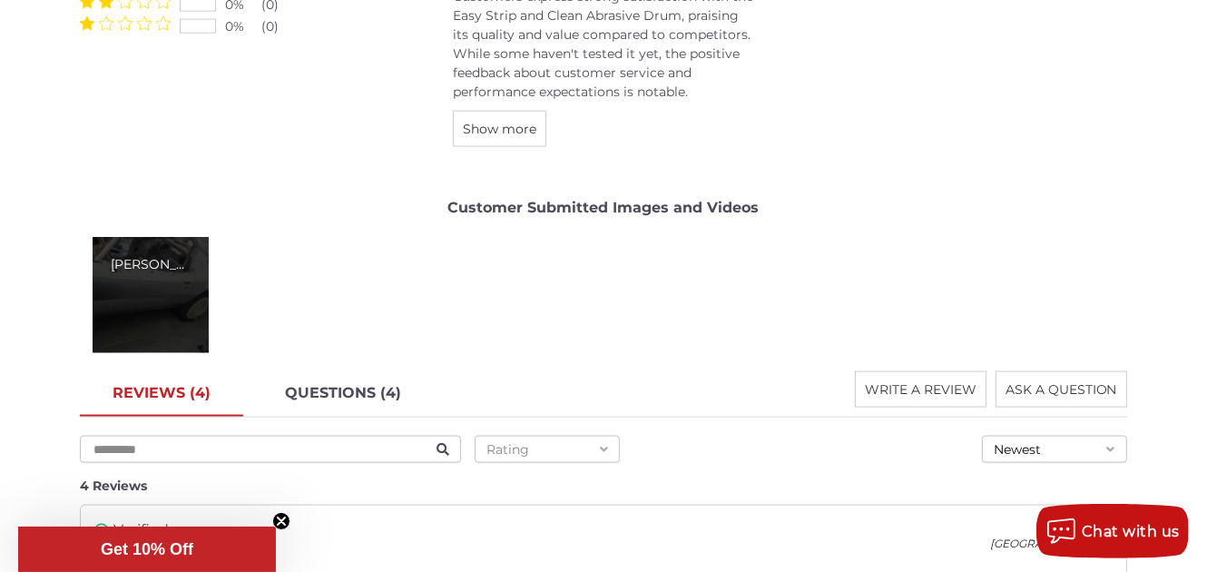
click at [142, 280] on div "[PERSON_NAME]" at bounding box center [151, 295] width 116 height 116
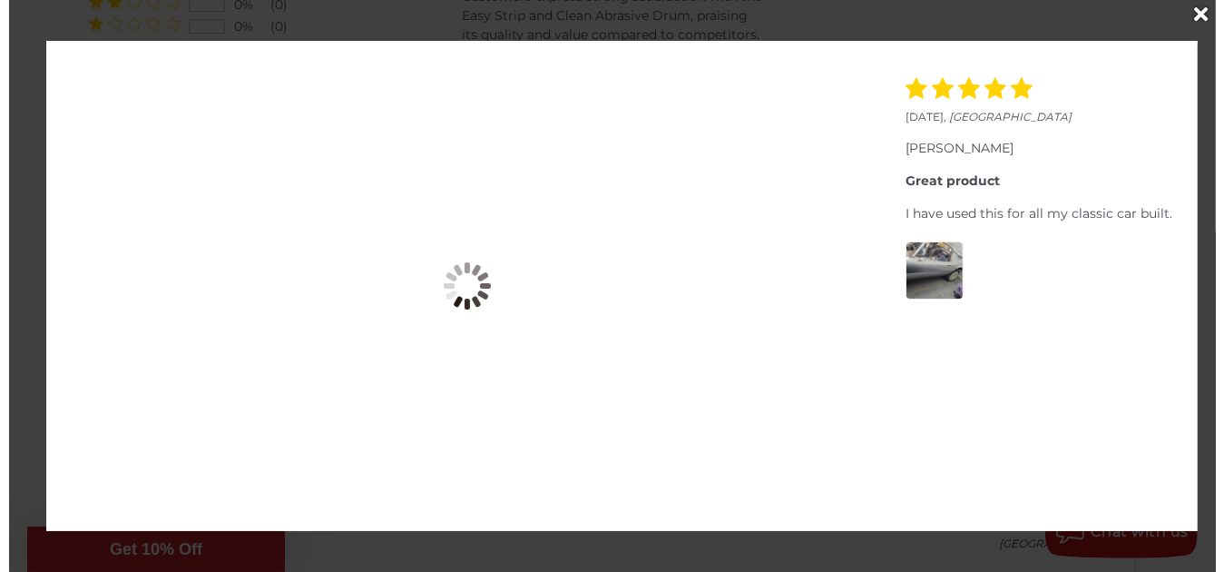
scroll to position [2374, 0]
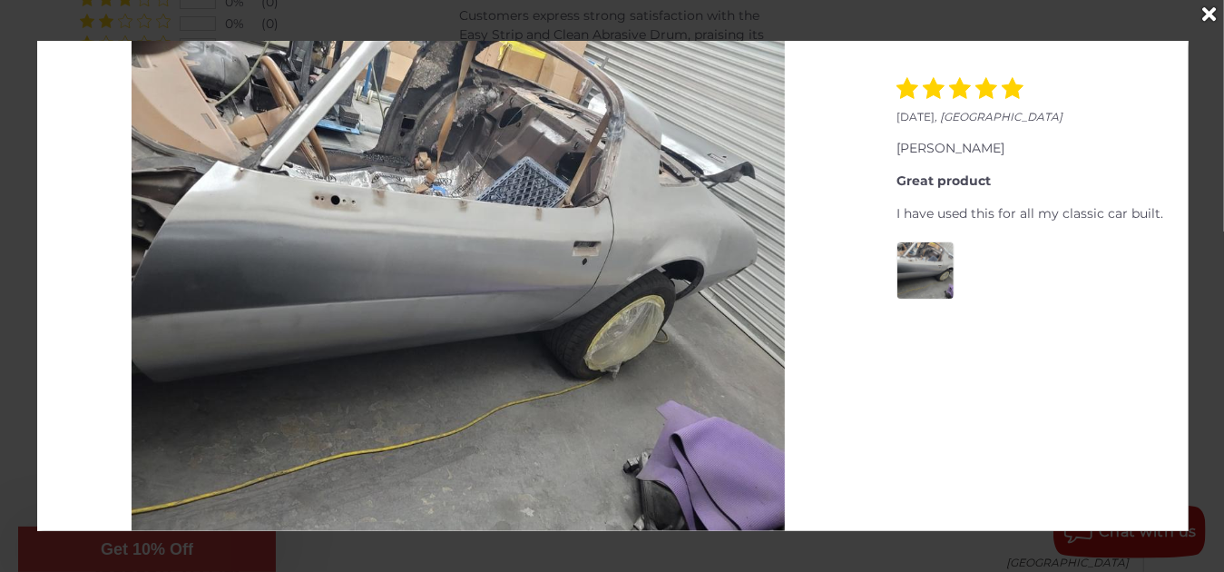
click at [1206, 15] on icon "Close" at bounding box center [1211, 15] width 14 height 20
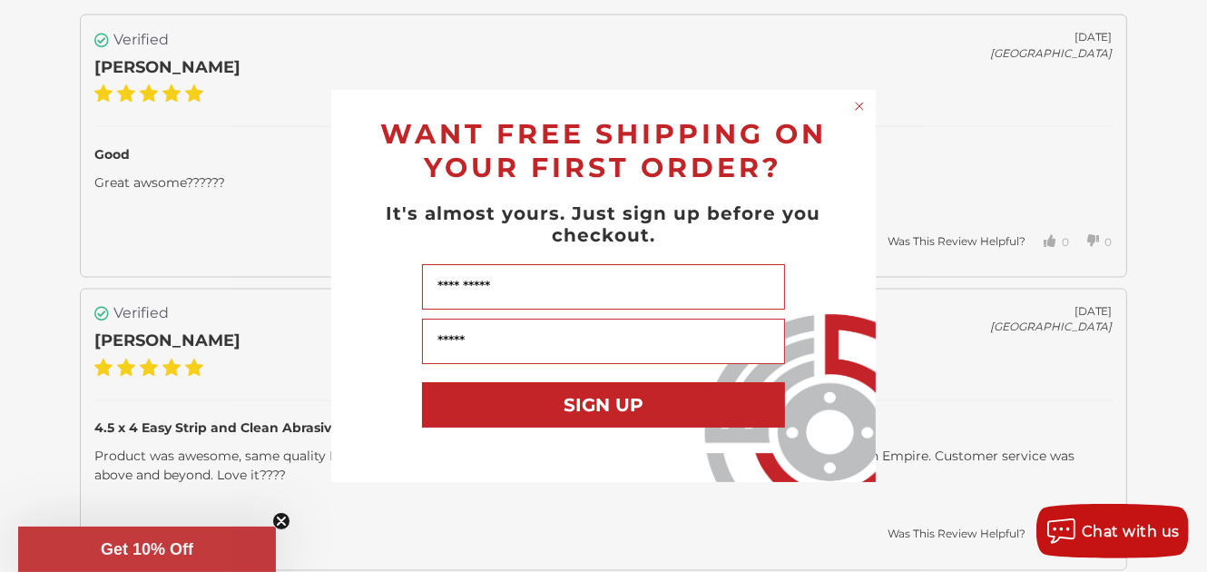
scroll to position [2896, 0]
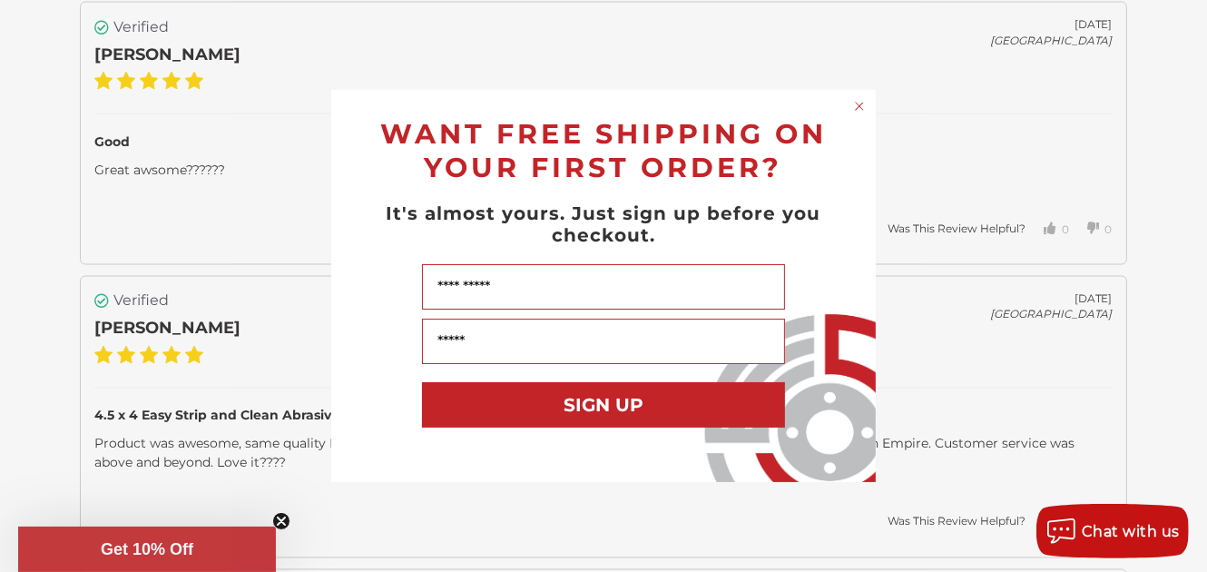
click at [858, 103] on circle "Close dialog" at bounding box center [859, 106] width 17 height 17
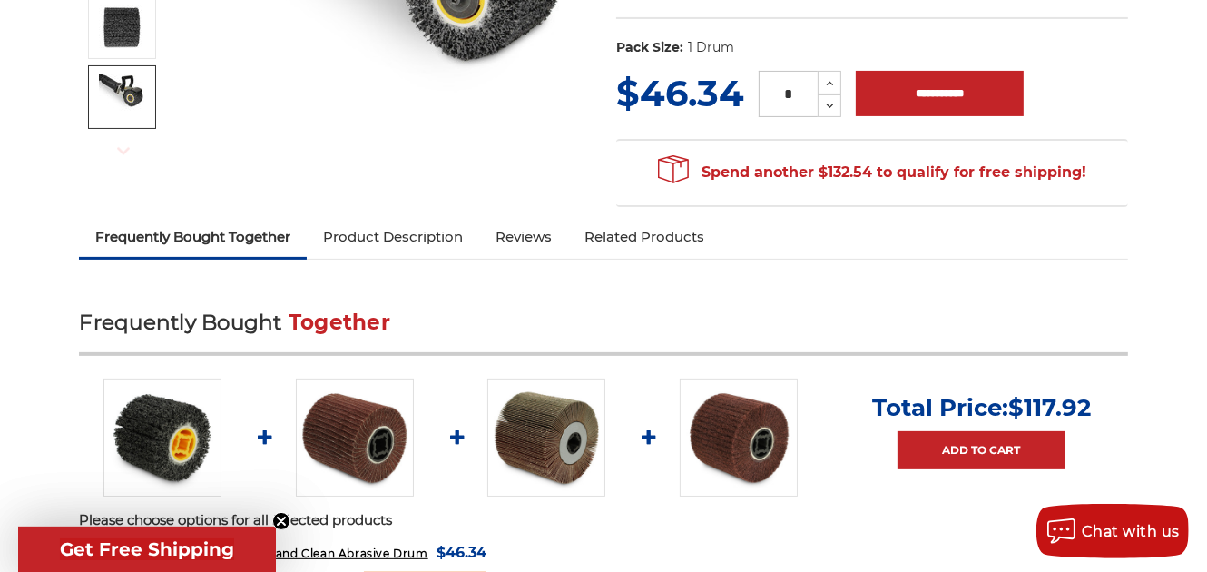
scroll to position [0, 0]
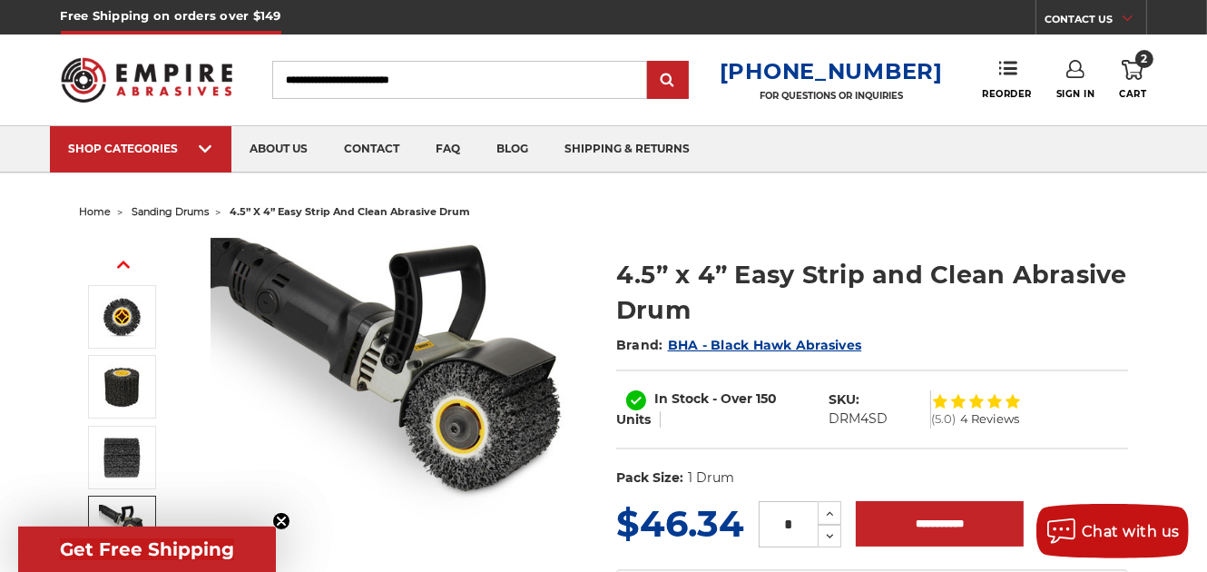
click at [201, 213] on span "sanding drums" at bounding box center [170, 211] width 77 height 13
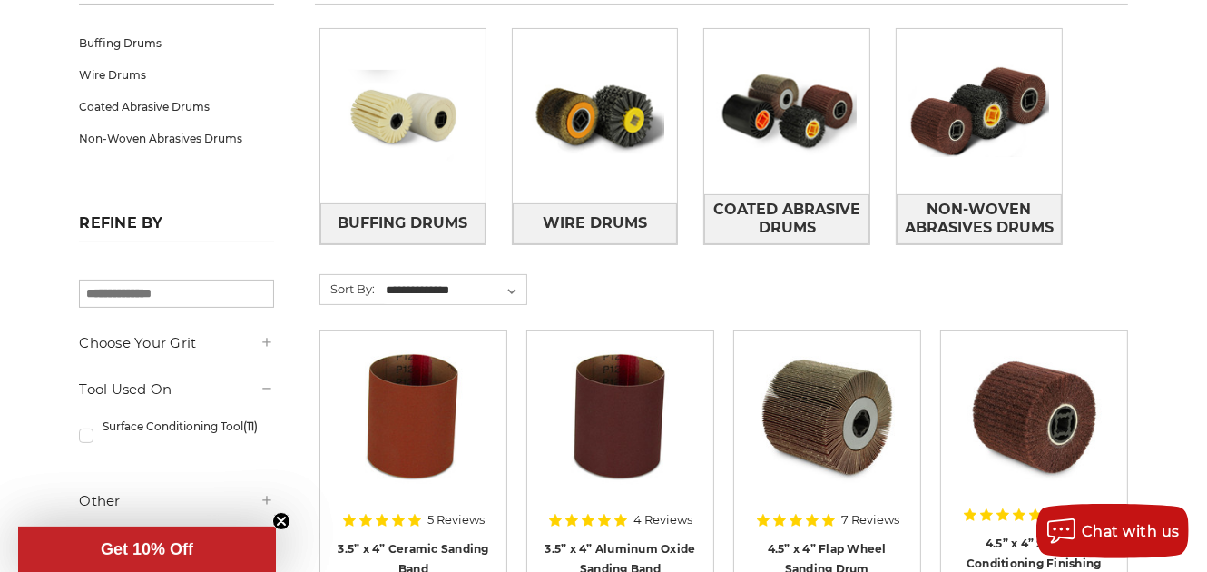
scroll to position [318, 0]
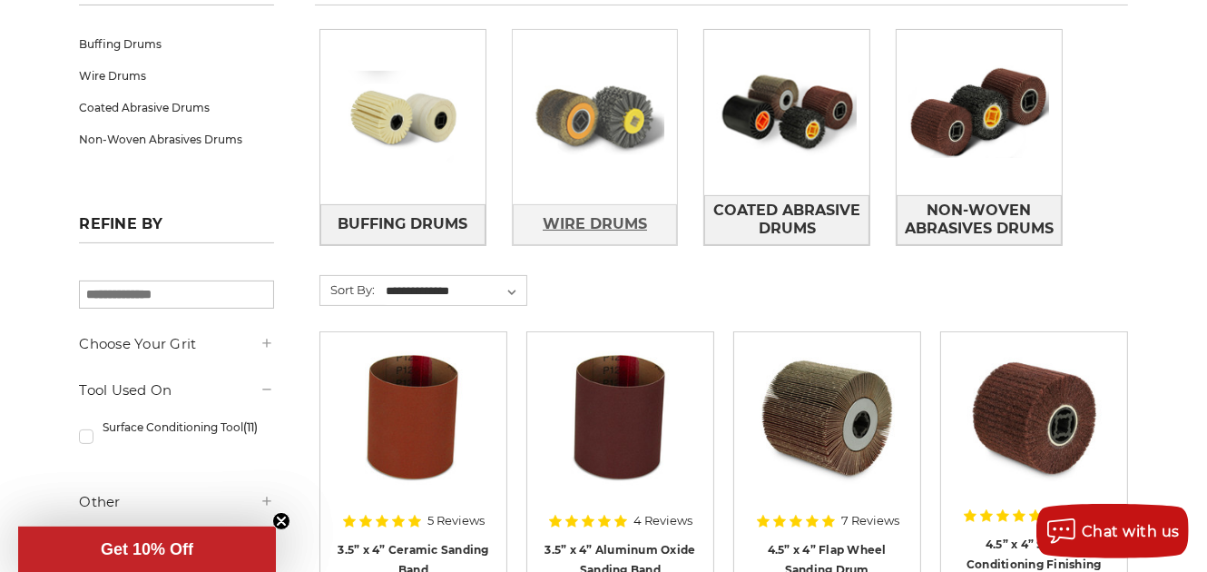
click at [605, 229] on span "Wire Drums" at bounding box center [595, 224] width 104 height 31
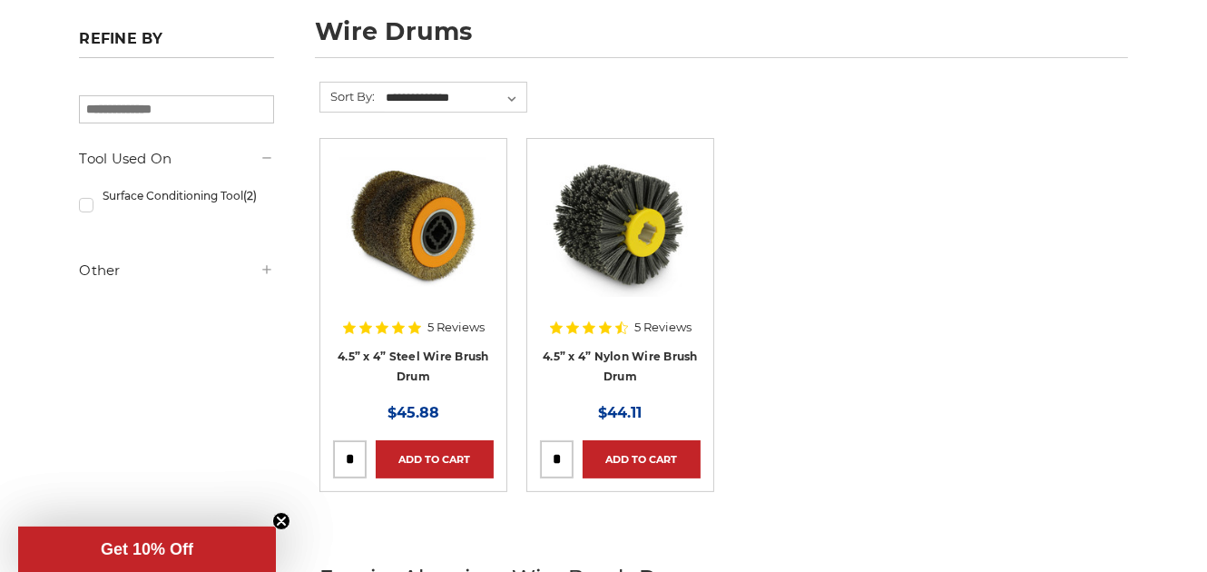
scroll to position [275, 0]
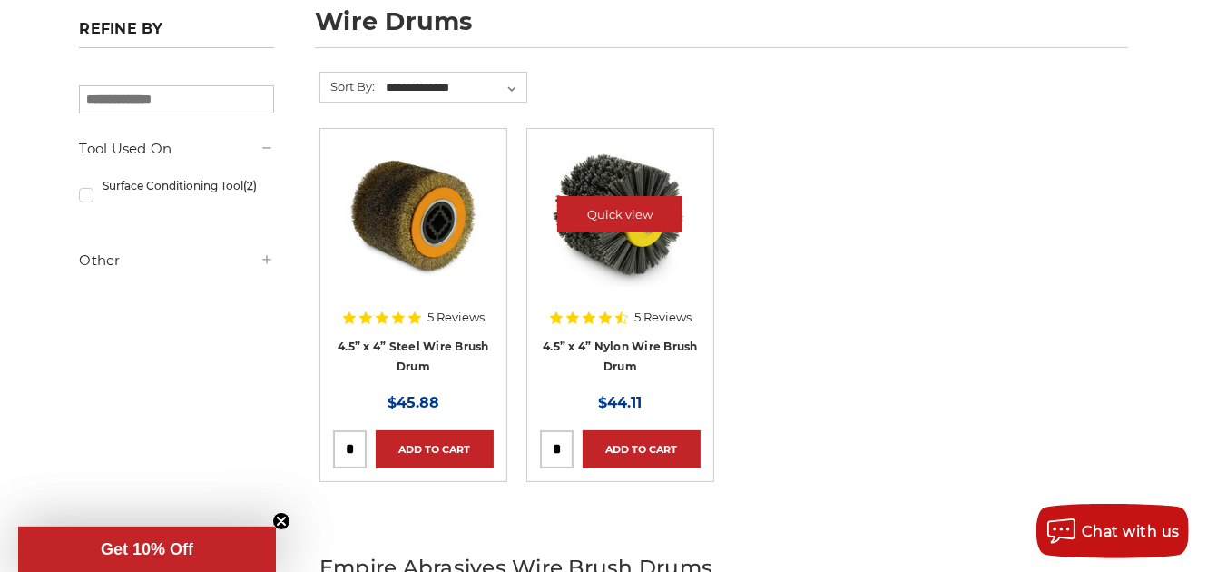
click at [623, 248] on img at bounding box center [619, 214] width 145 height 145
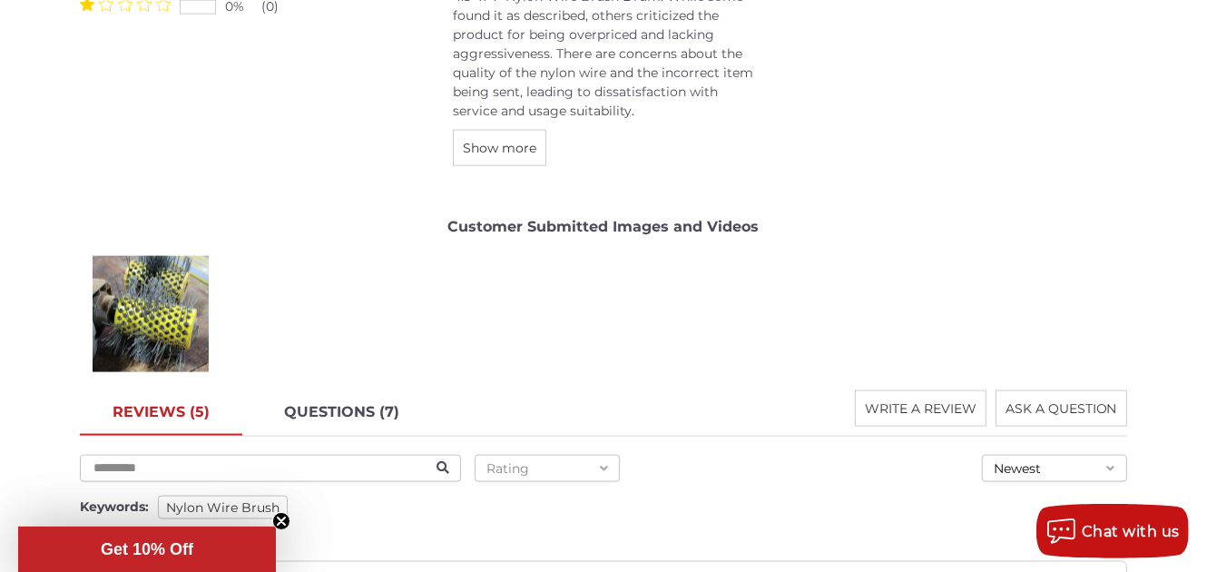
scroll to position [2388, 0]
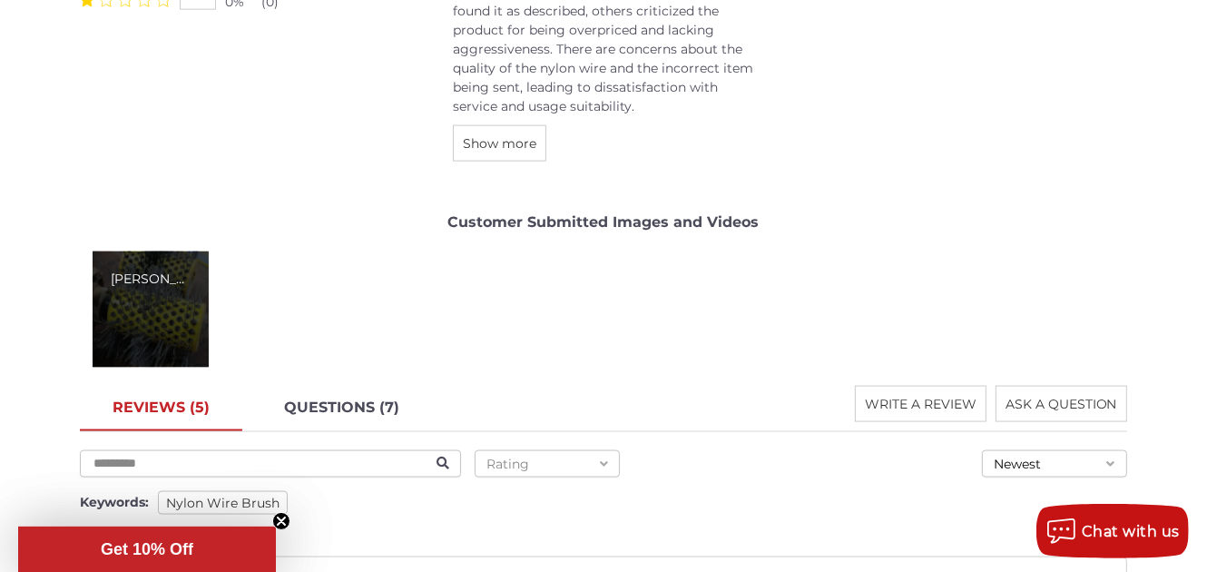
click at [111, 279] on div "[PERSON_NAME]" at bounding box center [151, 279] width 80 height 19
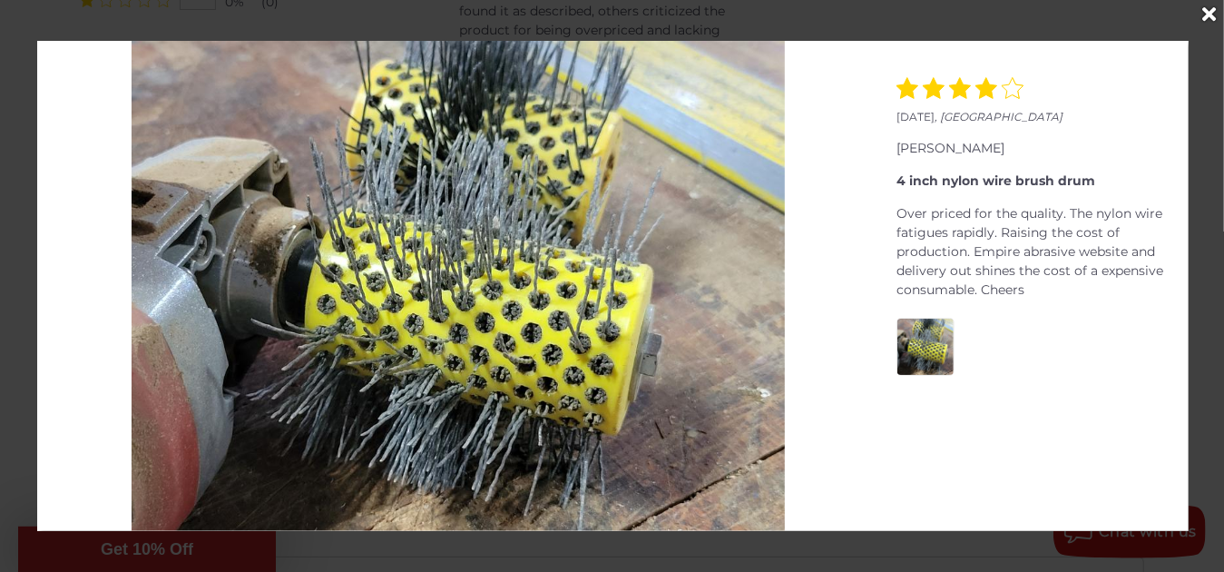
click at [72, 263] on div at bounding box center [457, 286] width 841 height 490
click at [24, 230] on div "May 07, 2024 , United States Richard D. 4 inch nylon wire brush drum Over price…" at bounding box center [612, 286] width 1224 height 490
click at [1206, 14] on icon "Close" at bounding box center [1211, 15] width 14 height 20
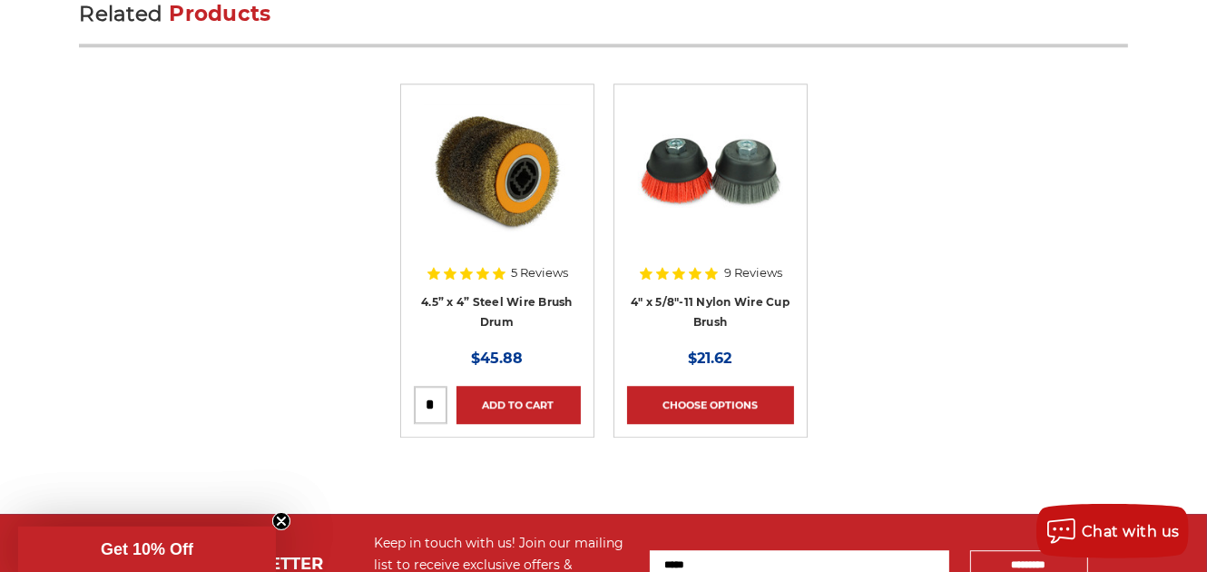
scroll to position [4447, 0]
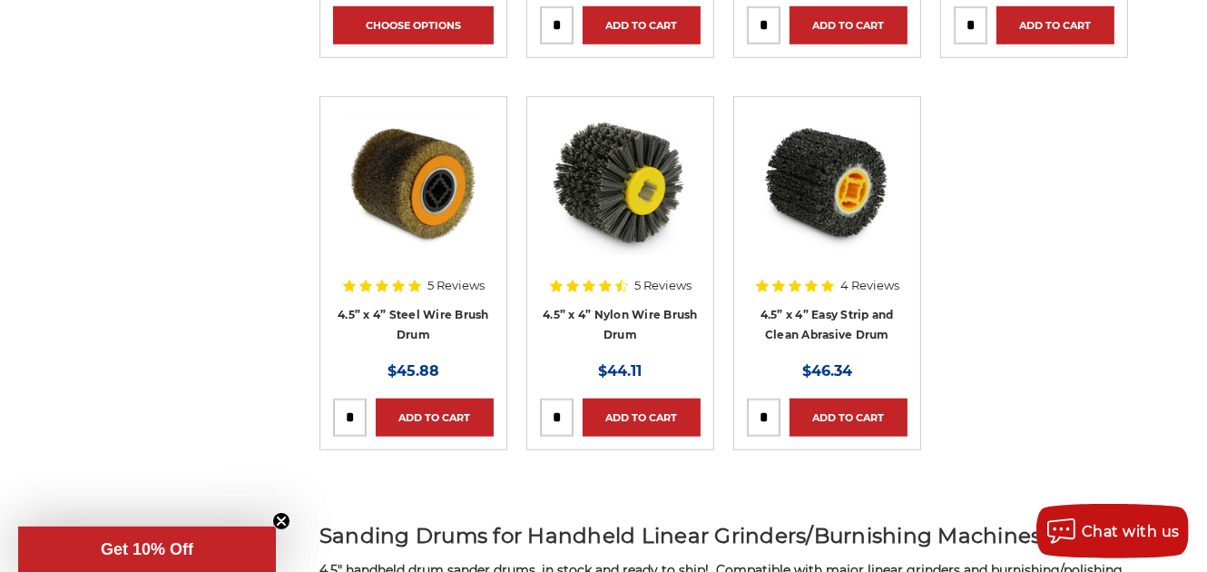
scroll to position [1339, 0]
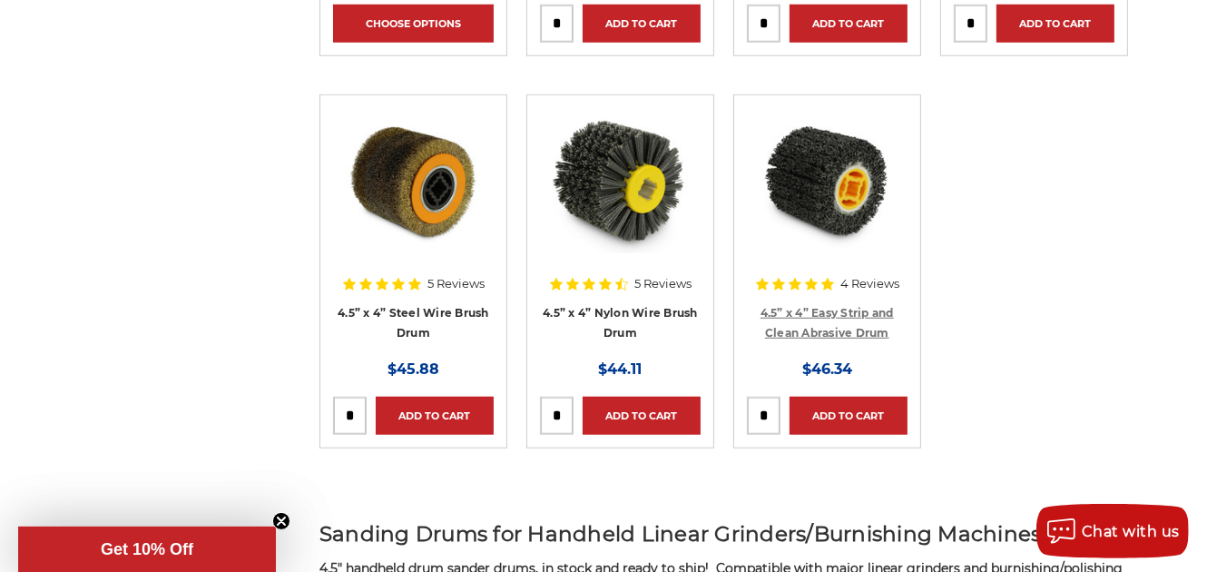
click at [836, 308] on link "4.5” x 4” Easy Strip and Clean Abrasive Drum" at bounding box center [827, 323] width 133 height 34
